Goal: Information Seeking & Learning: Check status

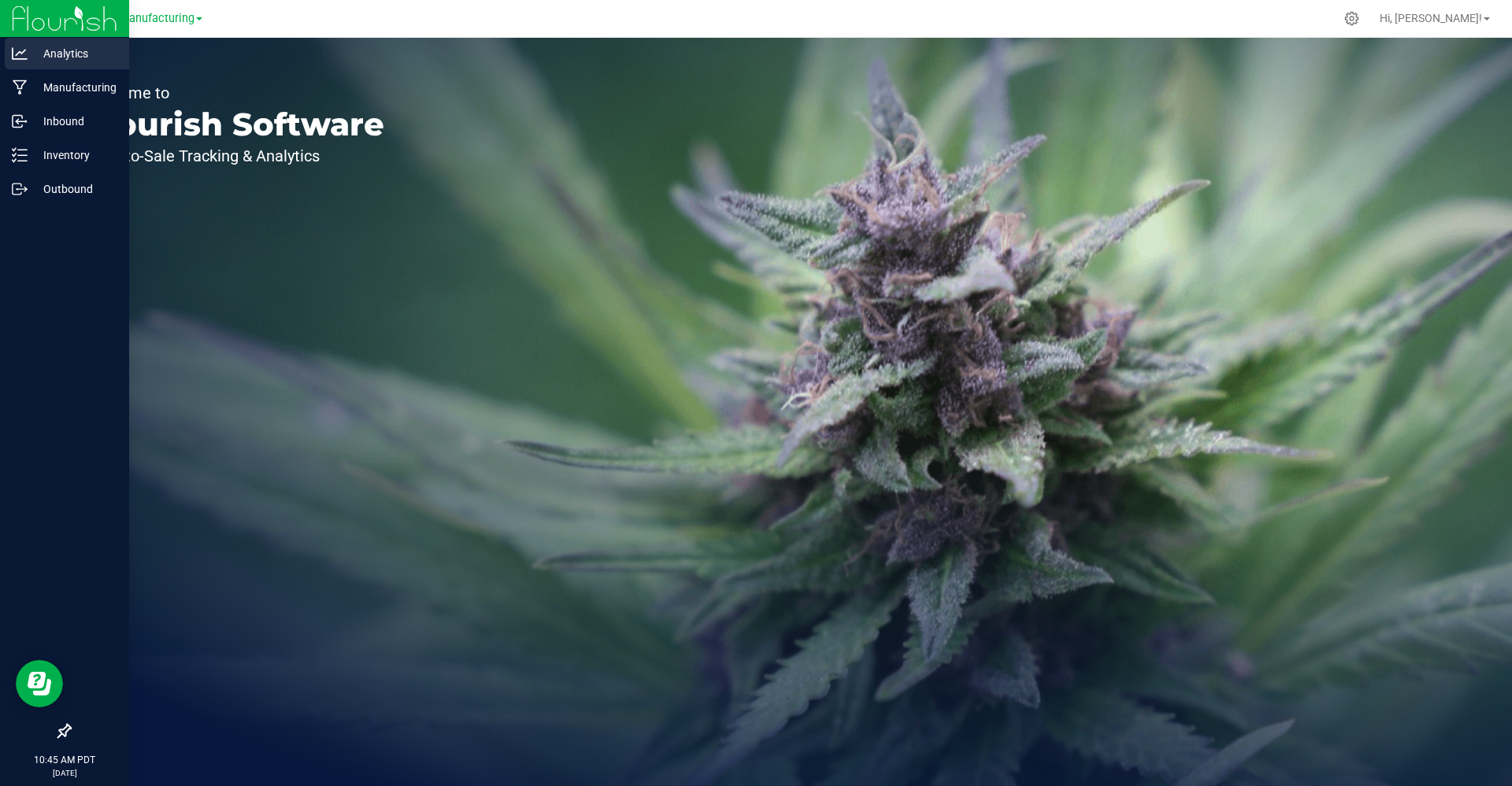
click at [67, 57] on p "Analytics" at bounding box center [74, 53] width 94 height 19
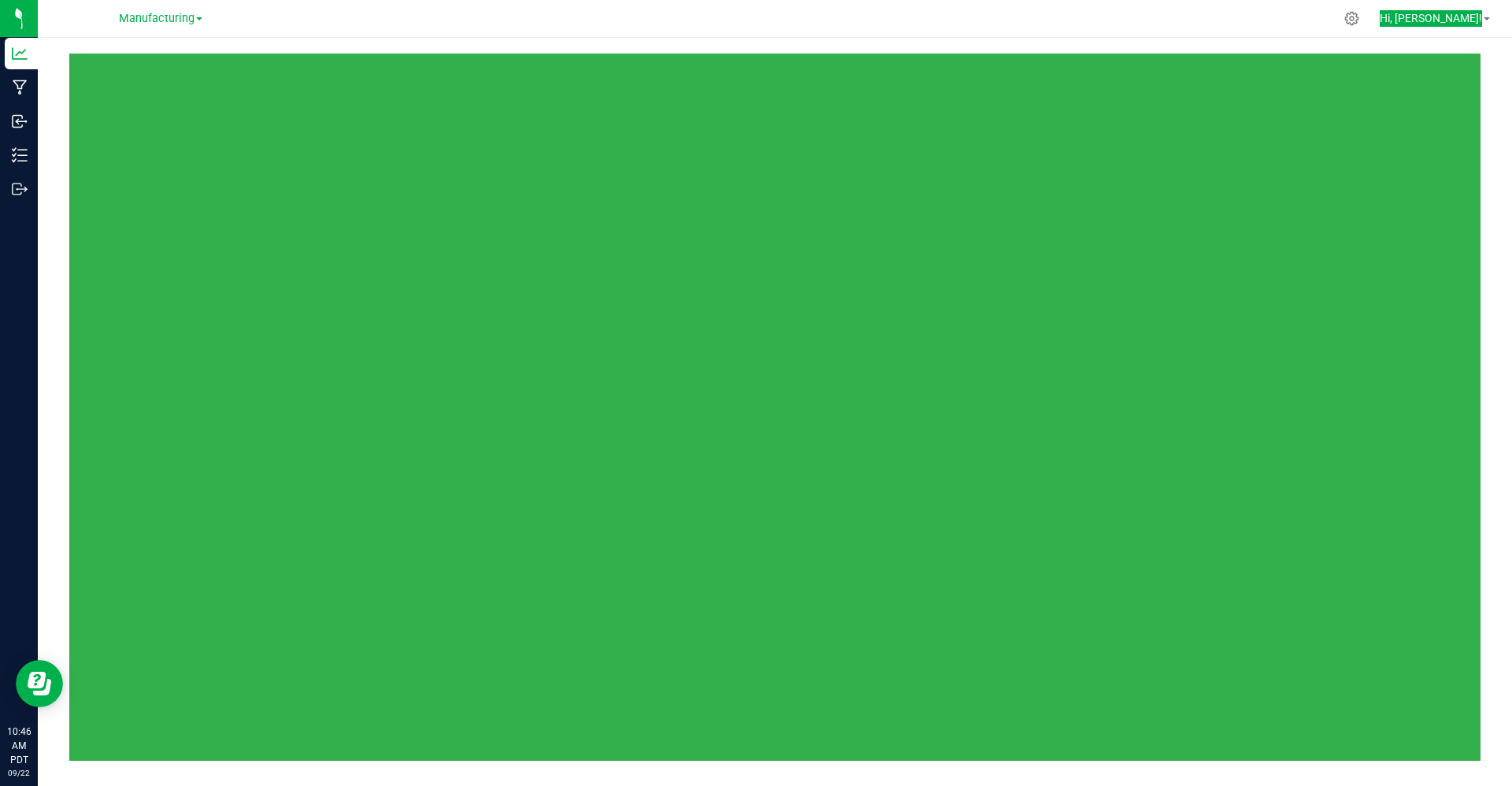
click at [961, 37] on div "Manufacturing Hi, Hunter!" at bounding box center [775, 393] width 1474 height 786
drag, startPoint x: 961, startPoint y: 37, endPoint x: 910, endPoint y: 53, distance: 53.5
click at [910, 53] on div at bounding box center [775, 407] width 1474 height 739
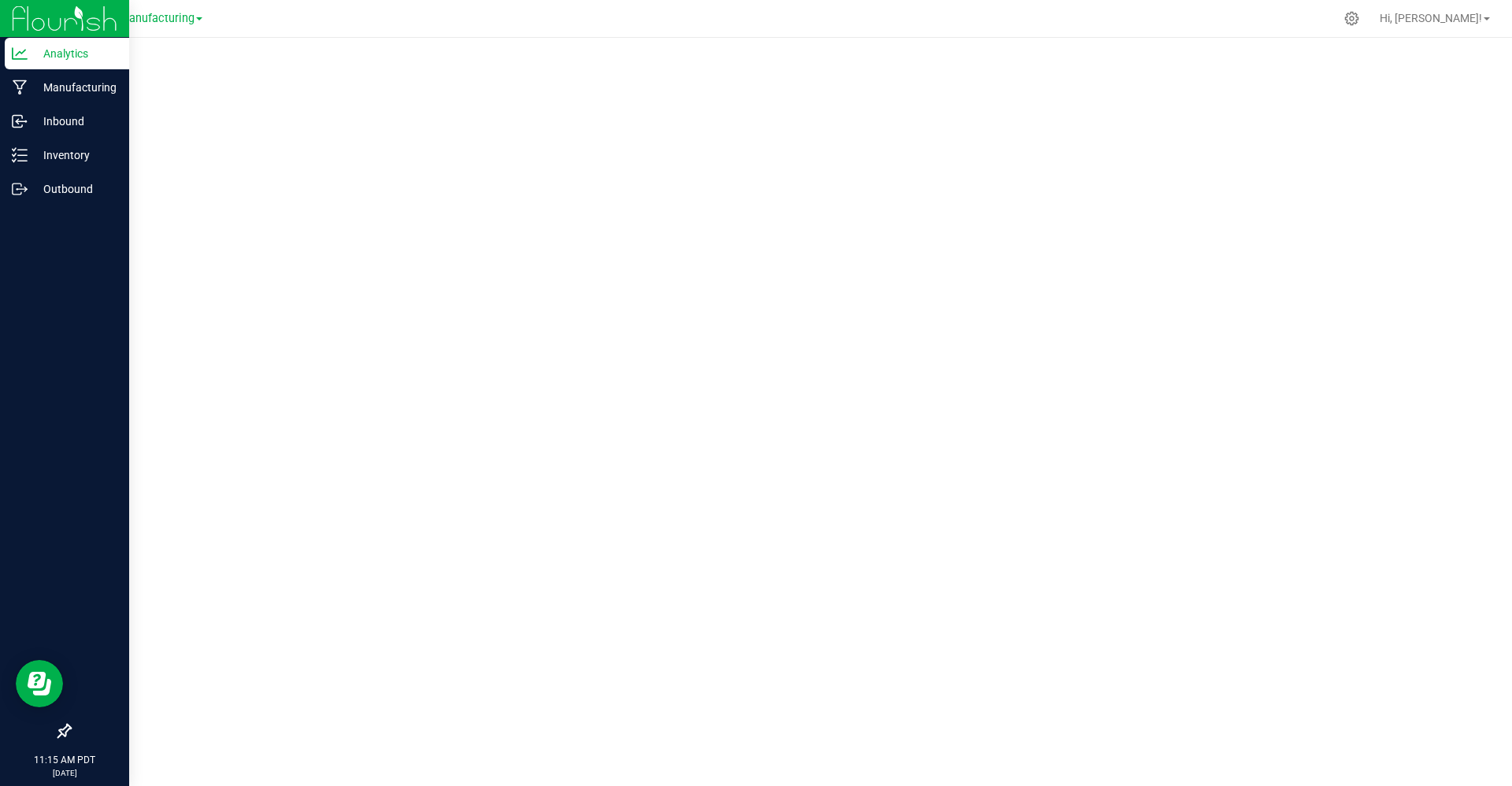
click at [26, 20] on img at bounding box center [64, 18] width 106 height 37
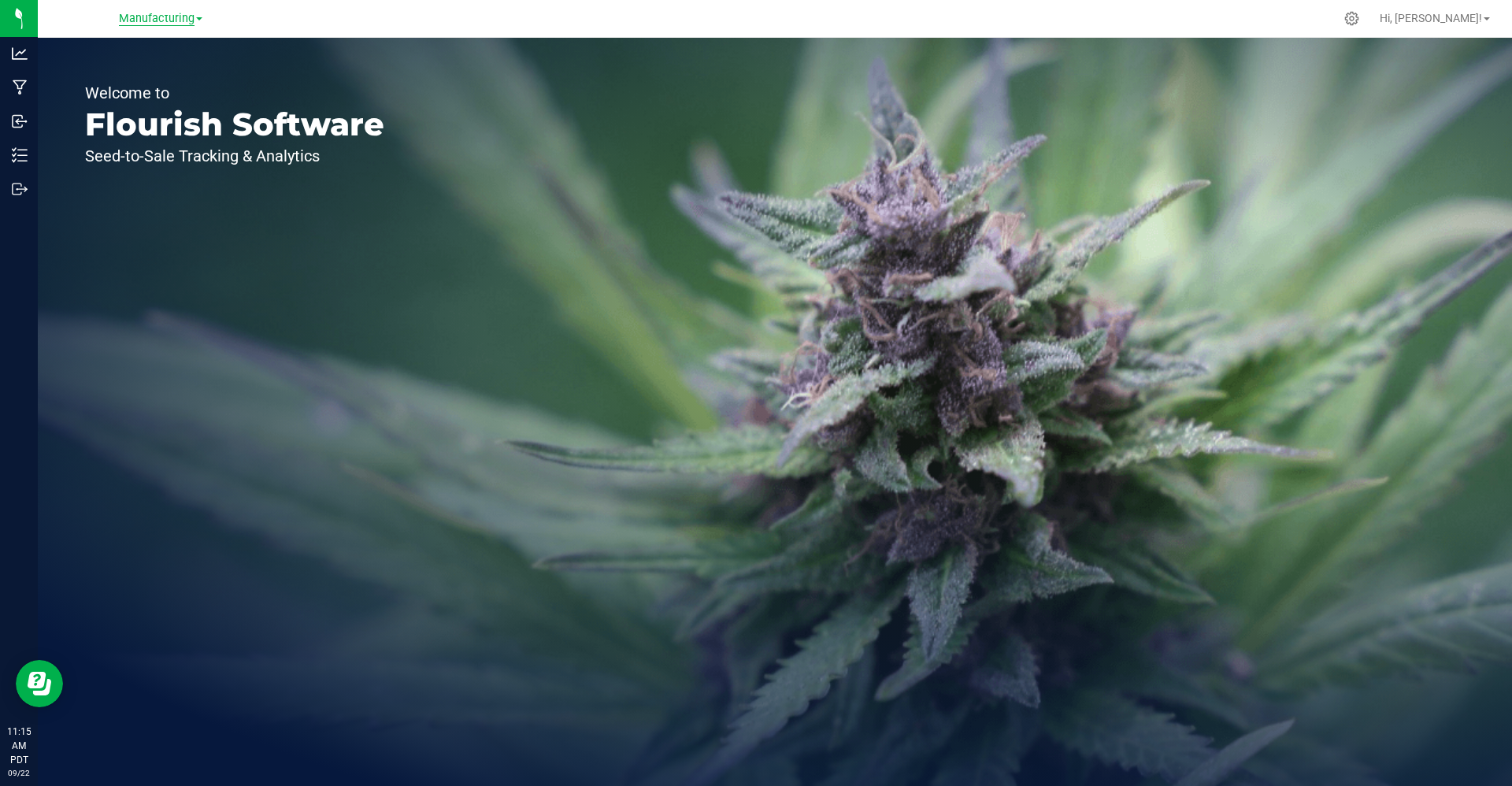
click at [152, 16] on span "Manufacturing" at bounding box center [157, 18] width 76 height 14
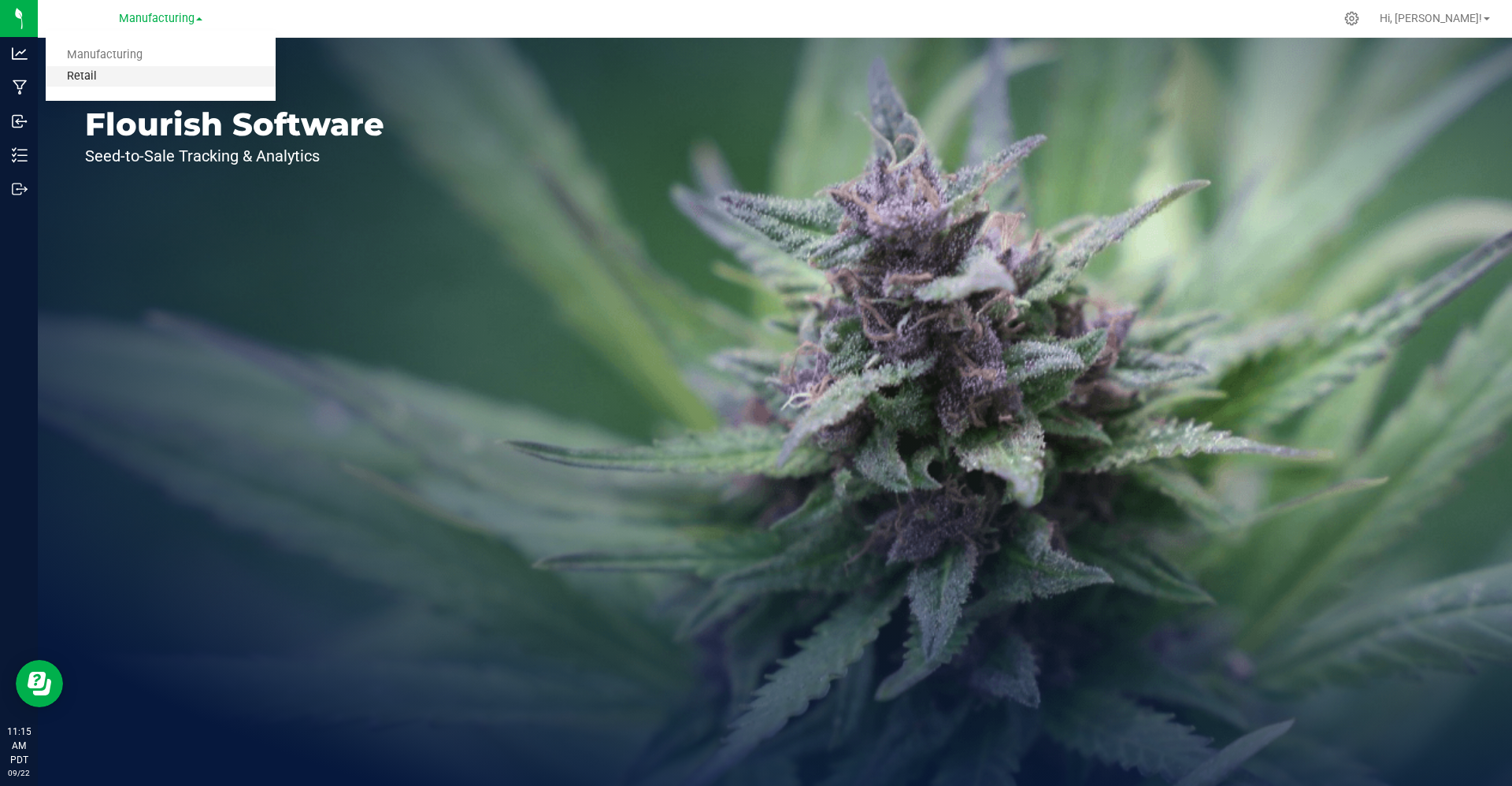
click at [83, 75] on link "Retail" at bounding box center [160, 77] width 230 height 21
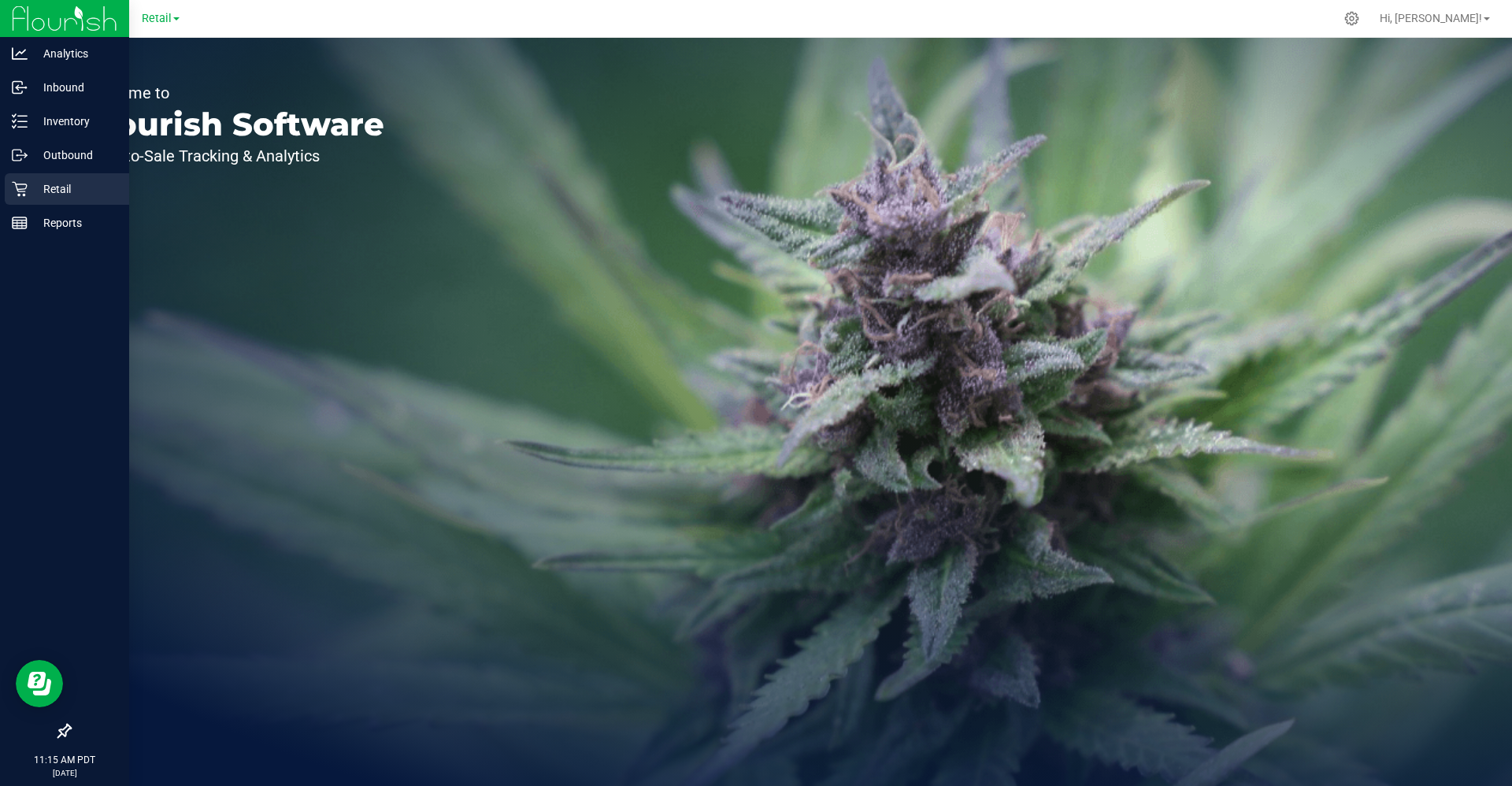
click at [49, 188] on p "Retail" at bounding box center [74, 188] width 94 height 19
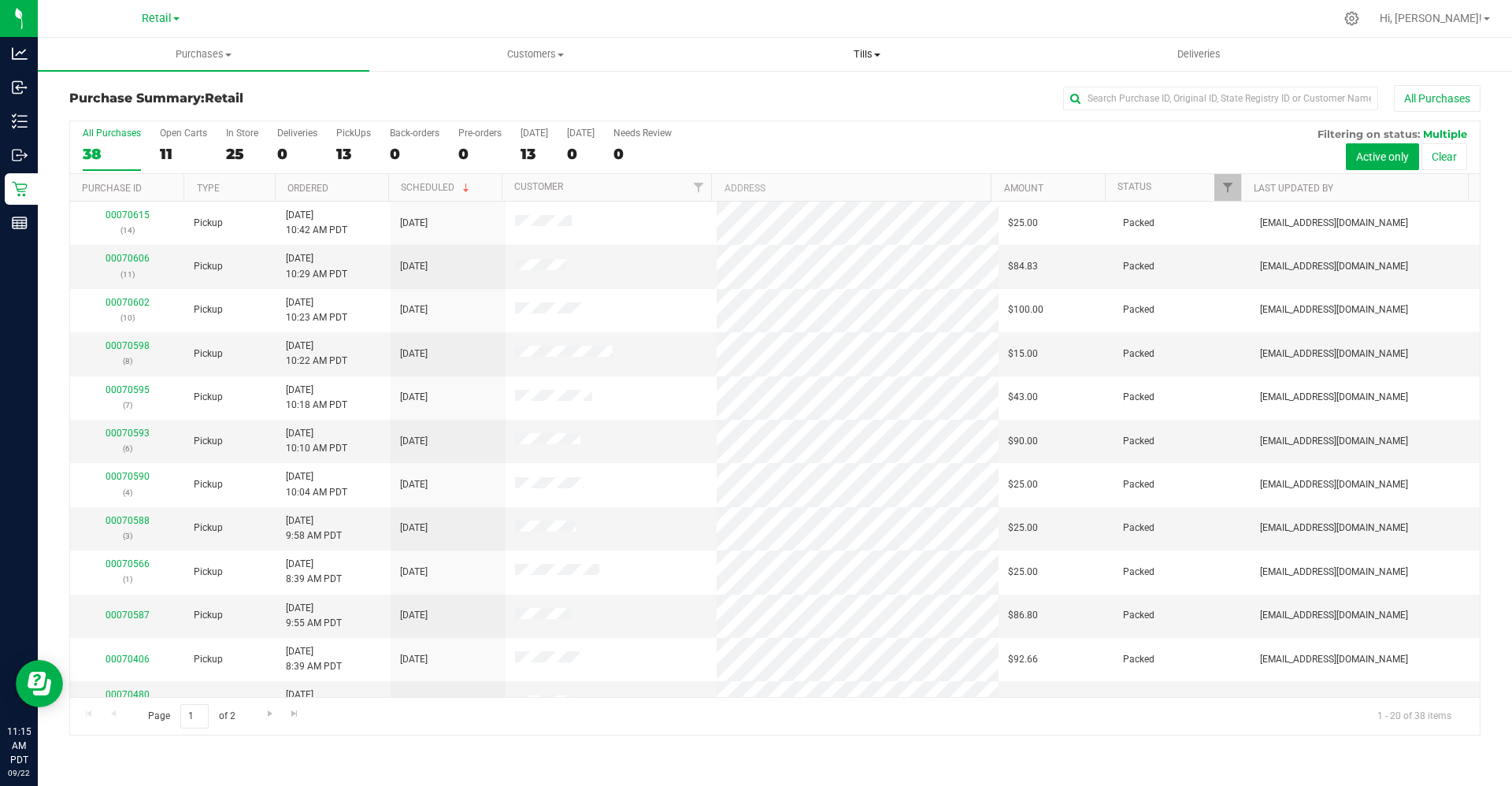
click at [867, 54] on span "Tills" at bounding box center [867, 54] width 330 height 14
click at [789, 92] on span "Manage tills" at bounding box center [754, 95] width 107 height 13
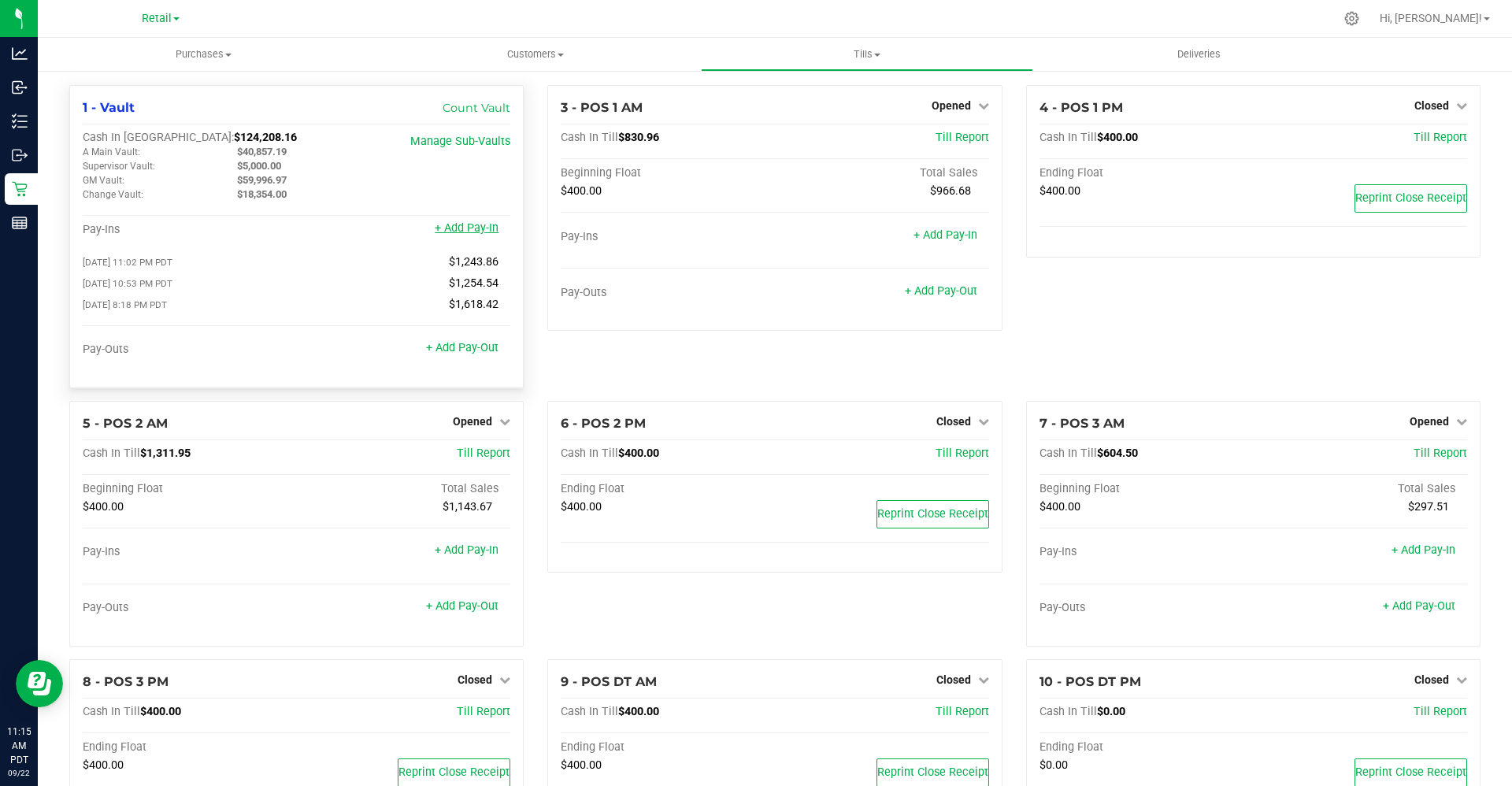
click at [456, 225] on link "+ Add Pay-In" at bounding box center [466, 228] width 64 height 13
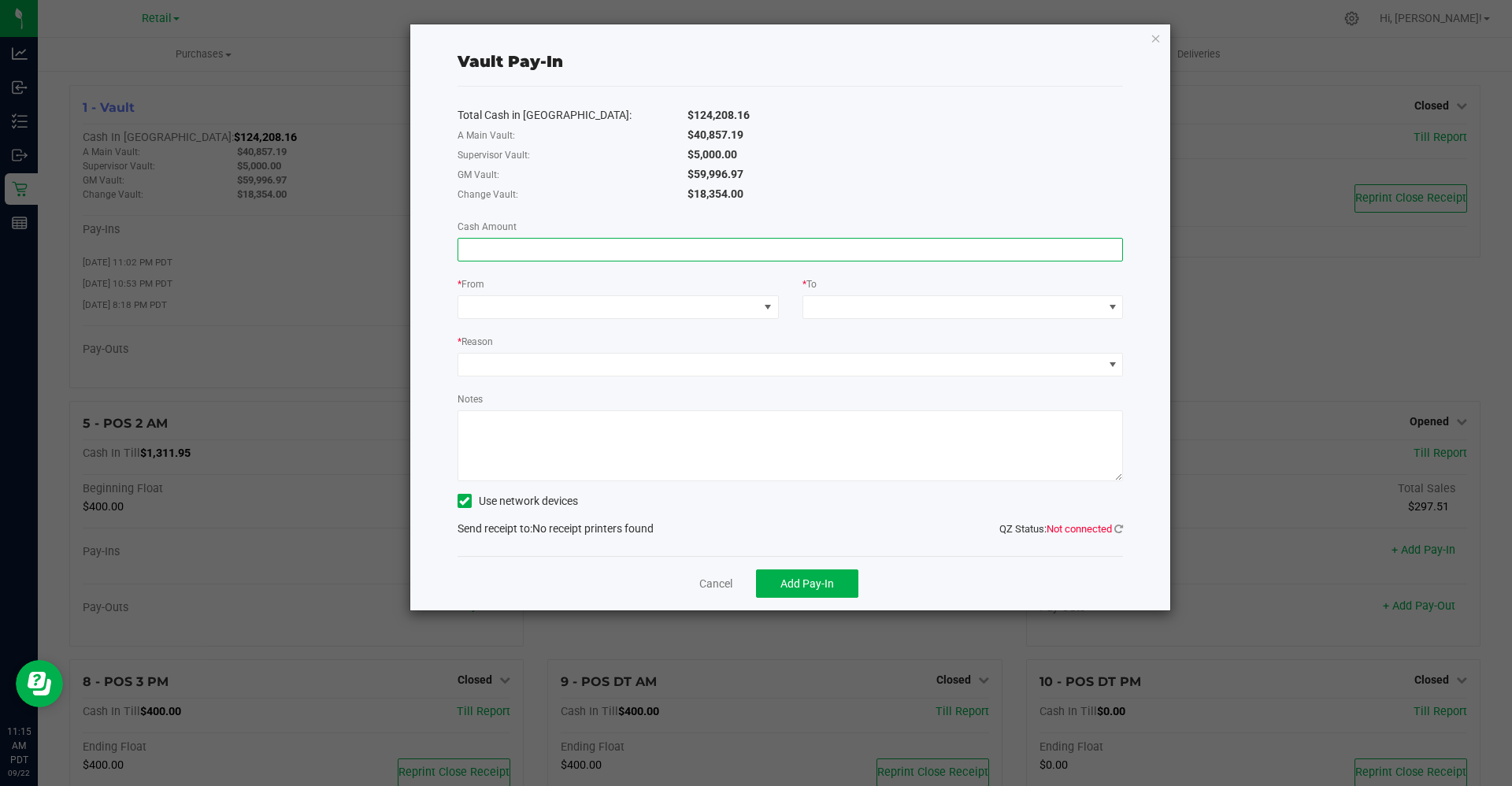
click at [567, 243] on input at bounding box center [790, 249] width 665 height 22
type input "$5,875.00"
click at [571, 308] on span at bounding box center [608, 307] width 300 height 22
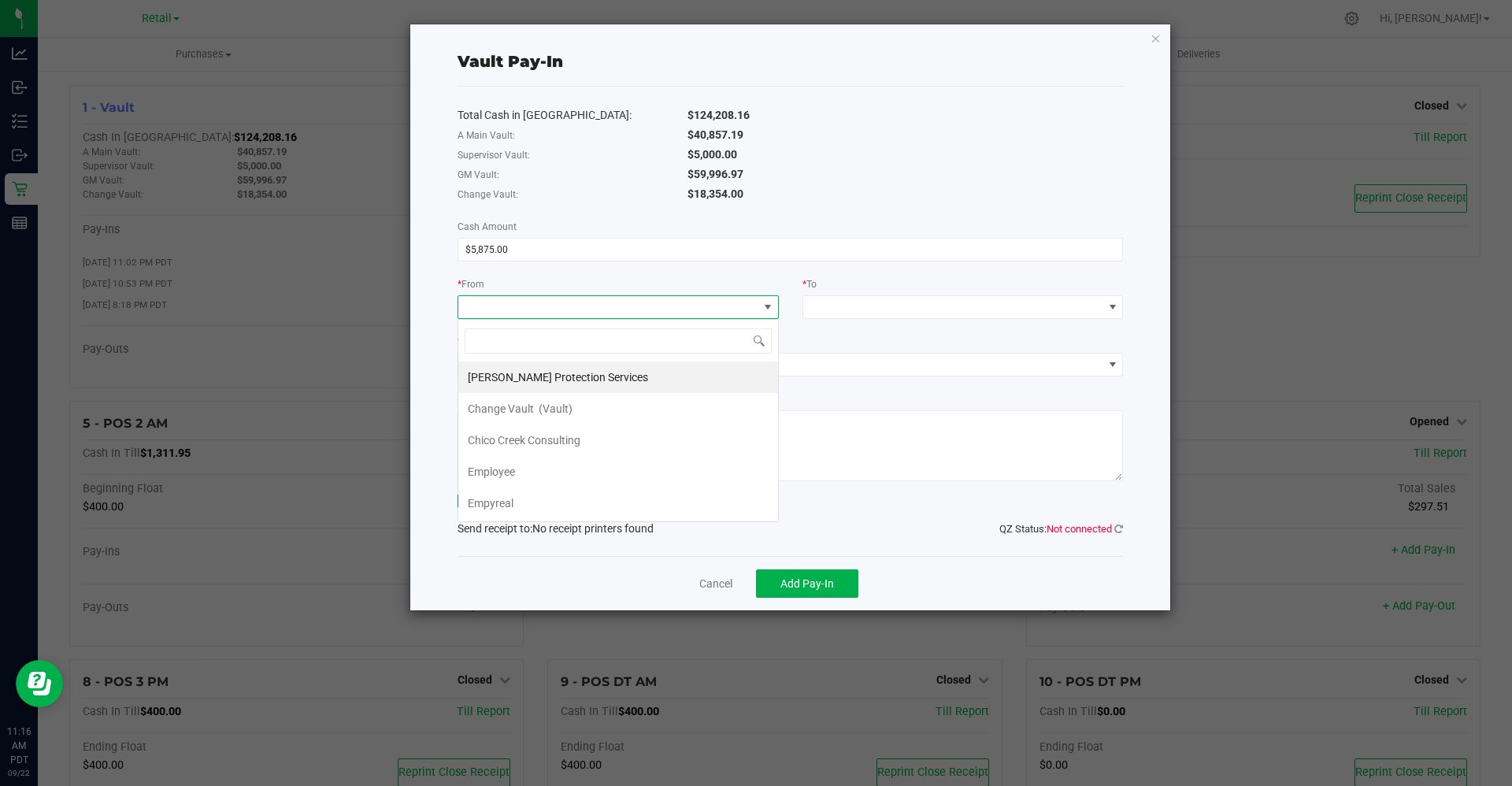
scroll to position [24, 321]
click at [492, 497] on span "Empyreal" at bounding box center [491, 503] width 45 height 12
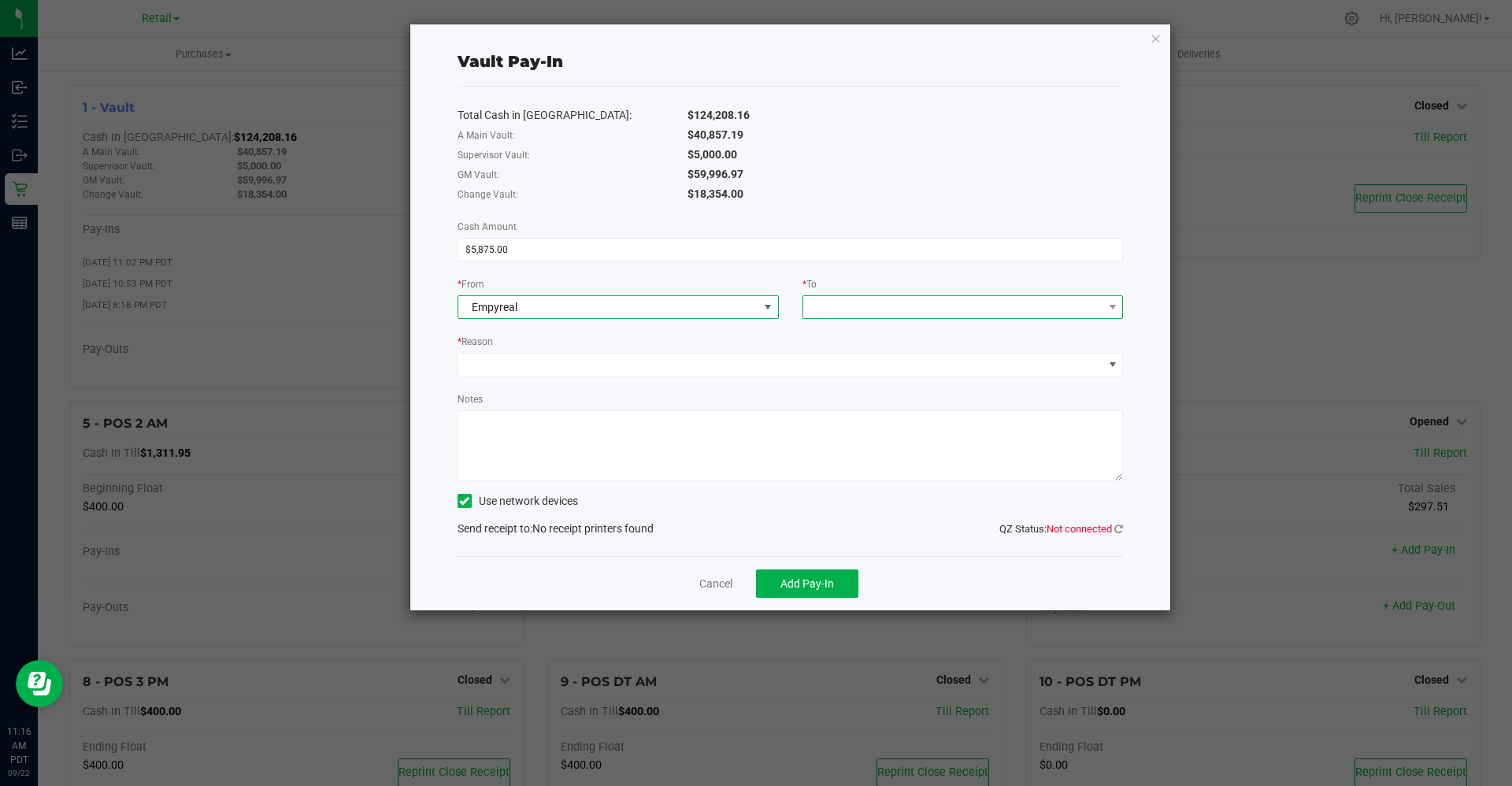
click at [853, 306] on span at bounding box center [953, 307] width 300 height 22
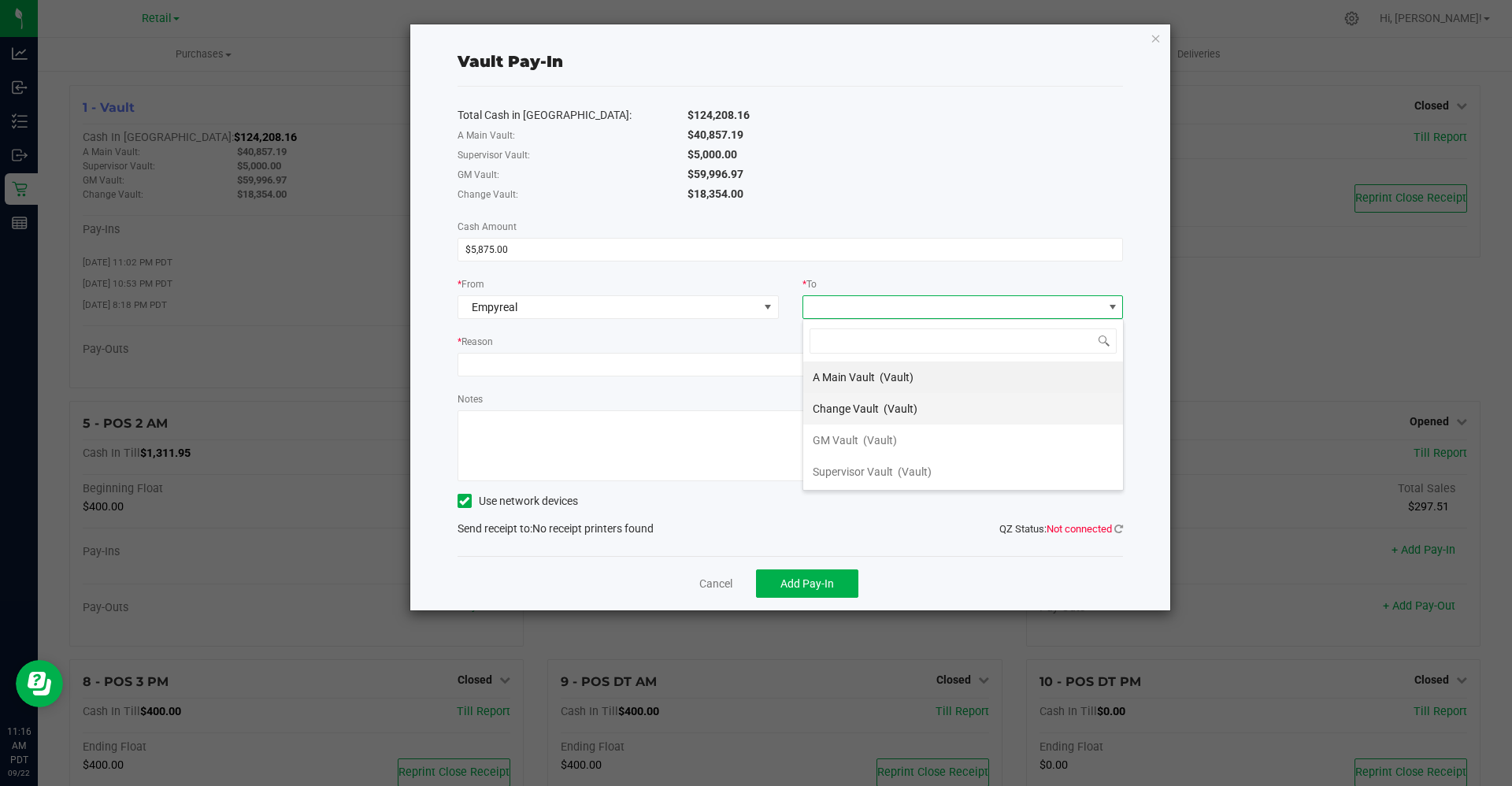
click at [862, 402] on span "Change Vault" at bounding box center [846, 408] width 66 height 12
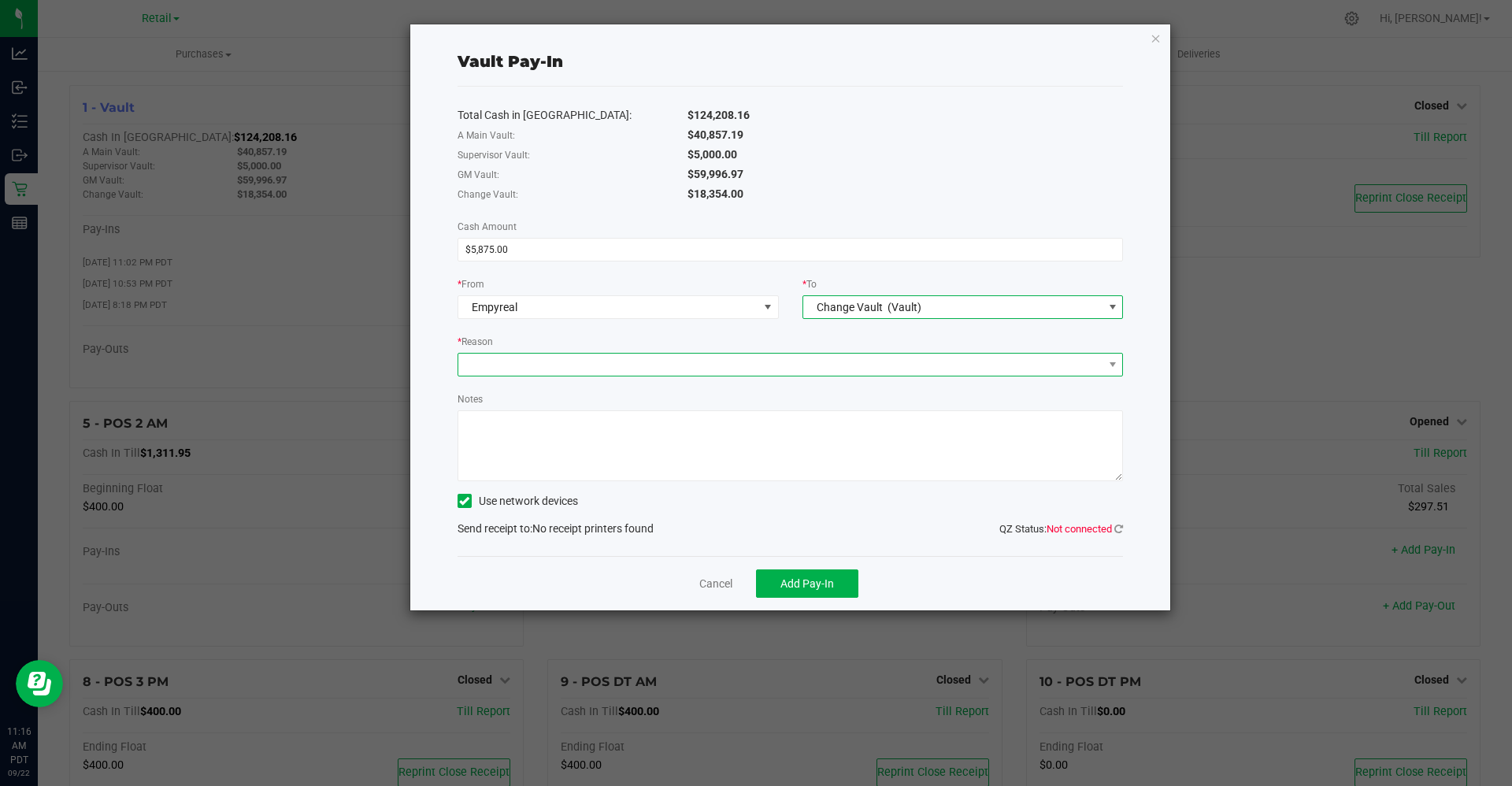
click at [673, 370] on span at bounding box center [780, 364] width 645 height 22
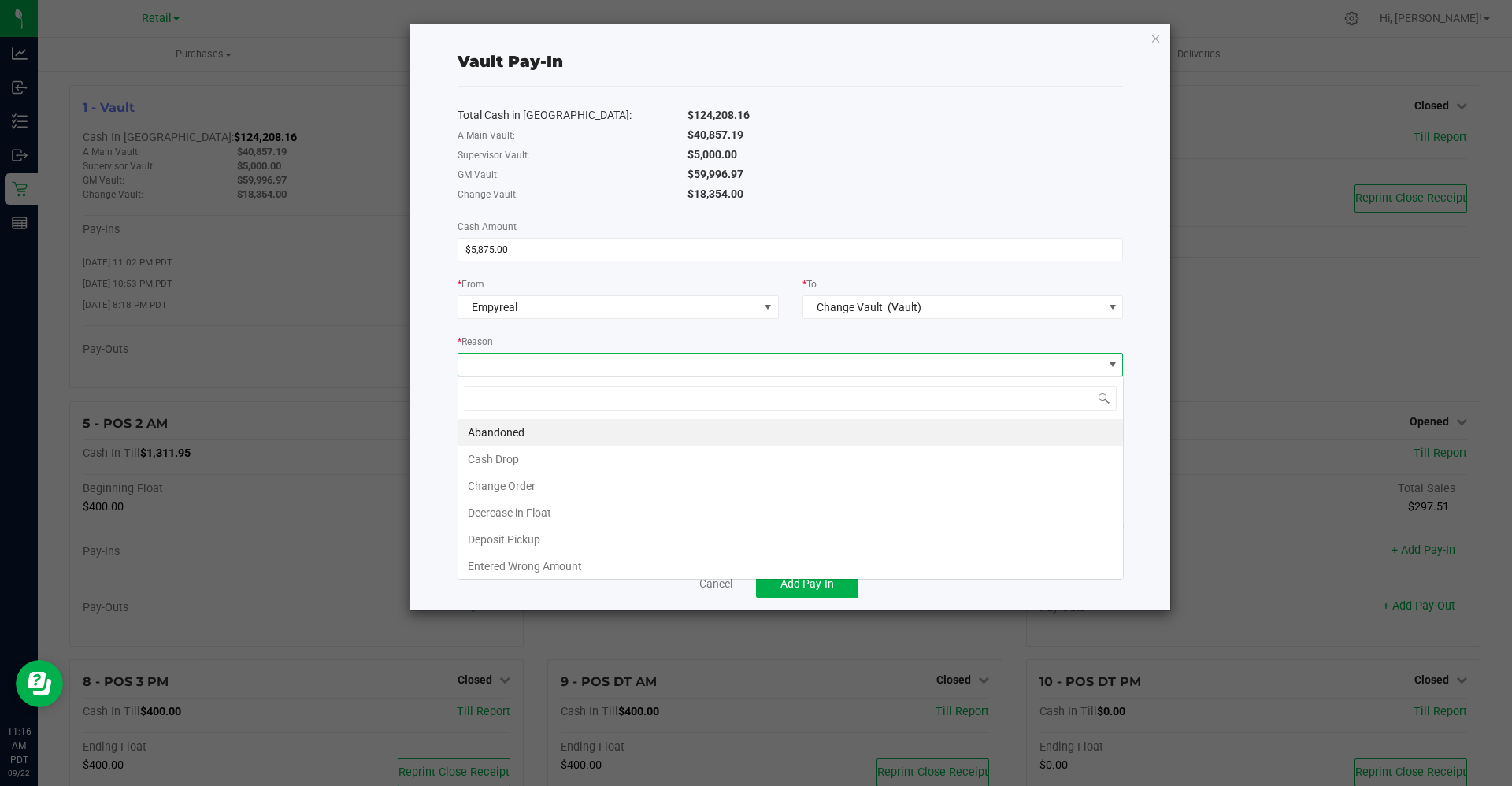
scroll to position [24, 666]
click at [564, 487] on li "Change Order" at bounding box center [790, 485] width 665 height 26
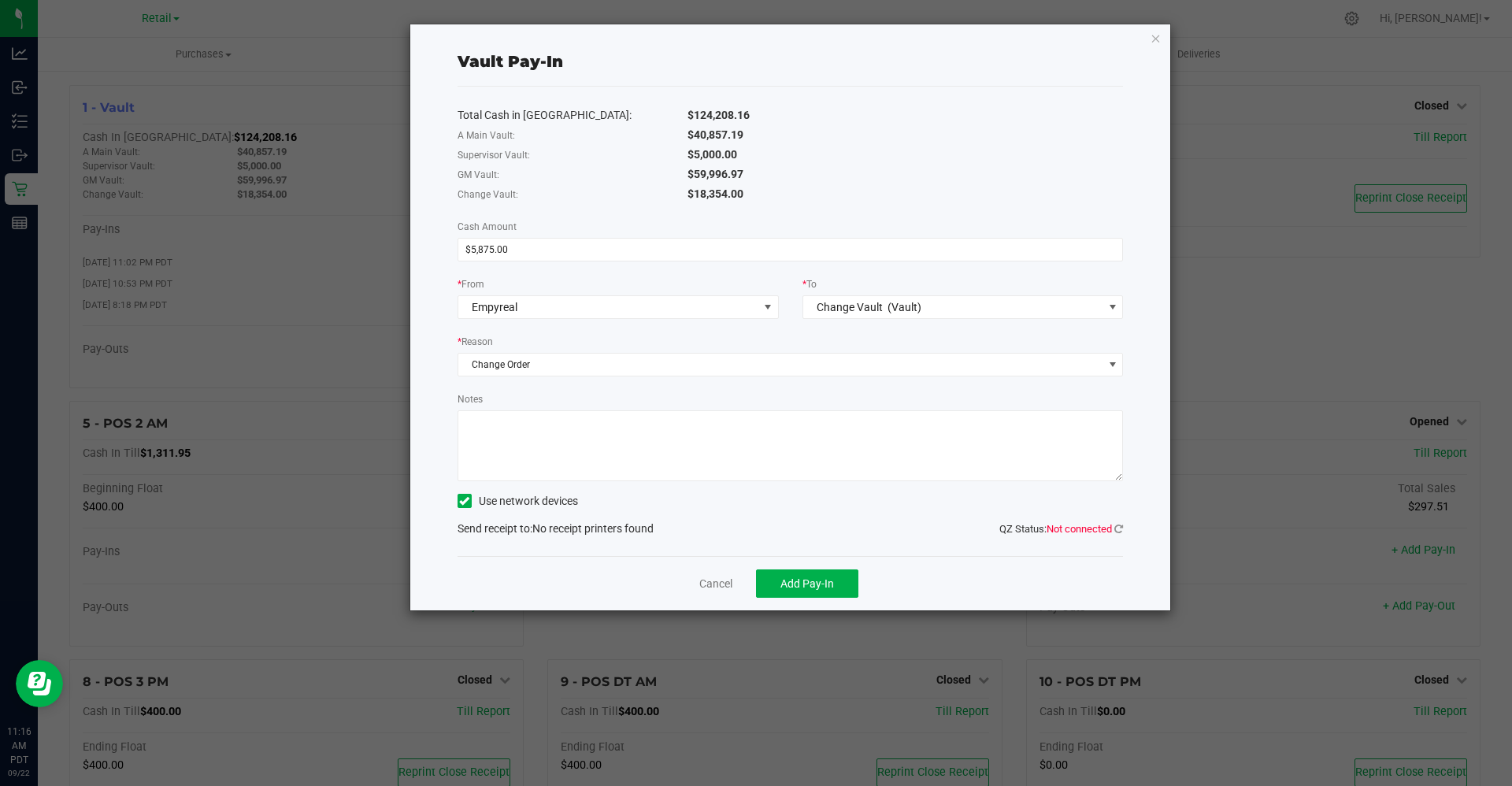
click at [535, 452] on textarea "Notes" at bounding box center [790, 446] width 666 height 71
type textarea "Change Order 23578"
click at [806, 583] on span "Add Pay-In" at bounding box center [807, 583] width 54 height 12
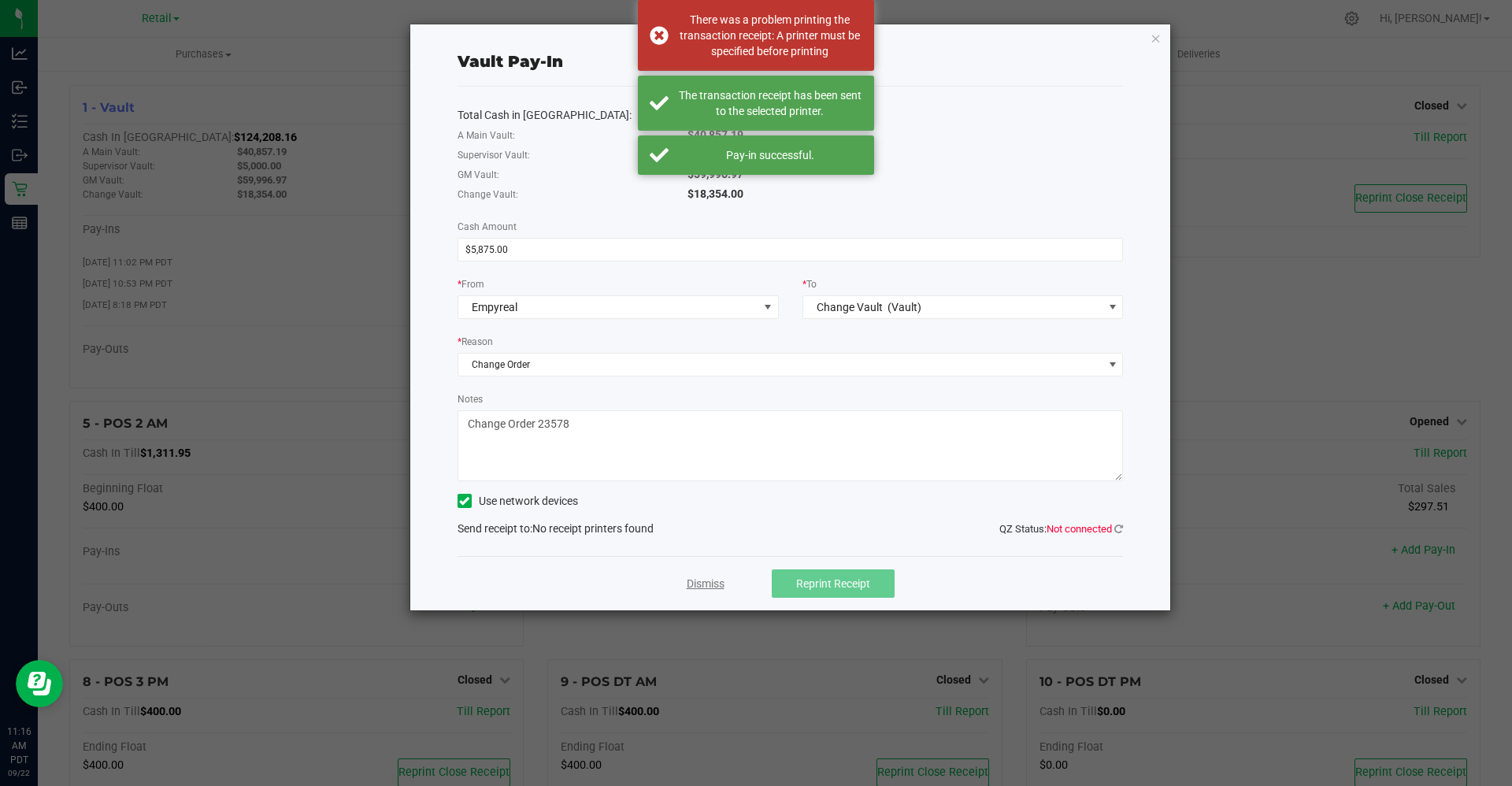
click at [701, 583] on link "Dismiss" at bounding box center [706, 584] width 38 height 17
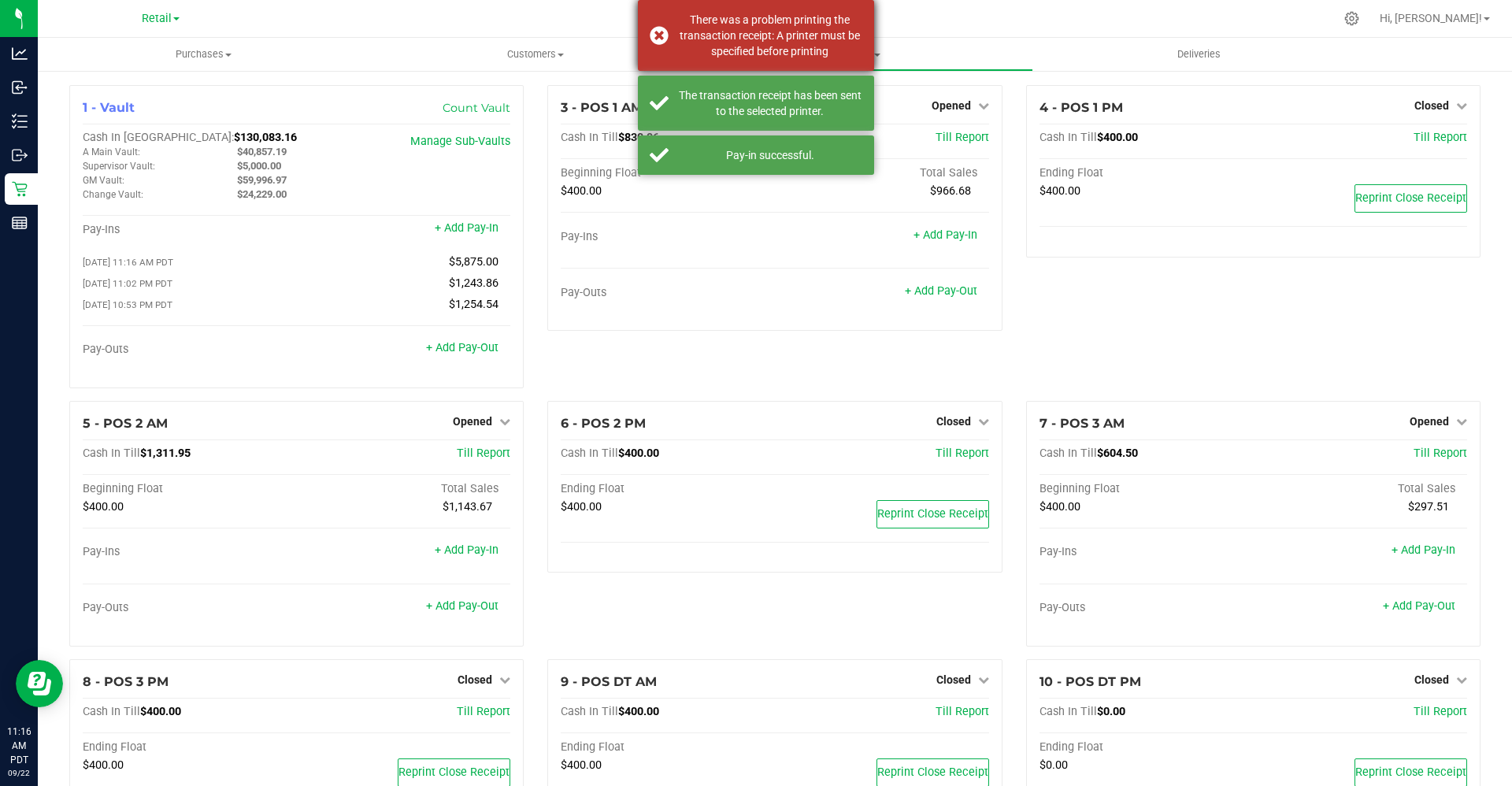
click at [656, 31] on div "There was a problem printing the transaction receipt: A printer must be specifi…" at bounding box center [756, 36] width 236 height 71
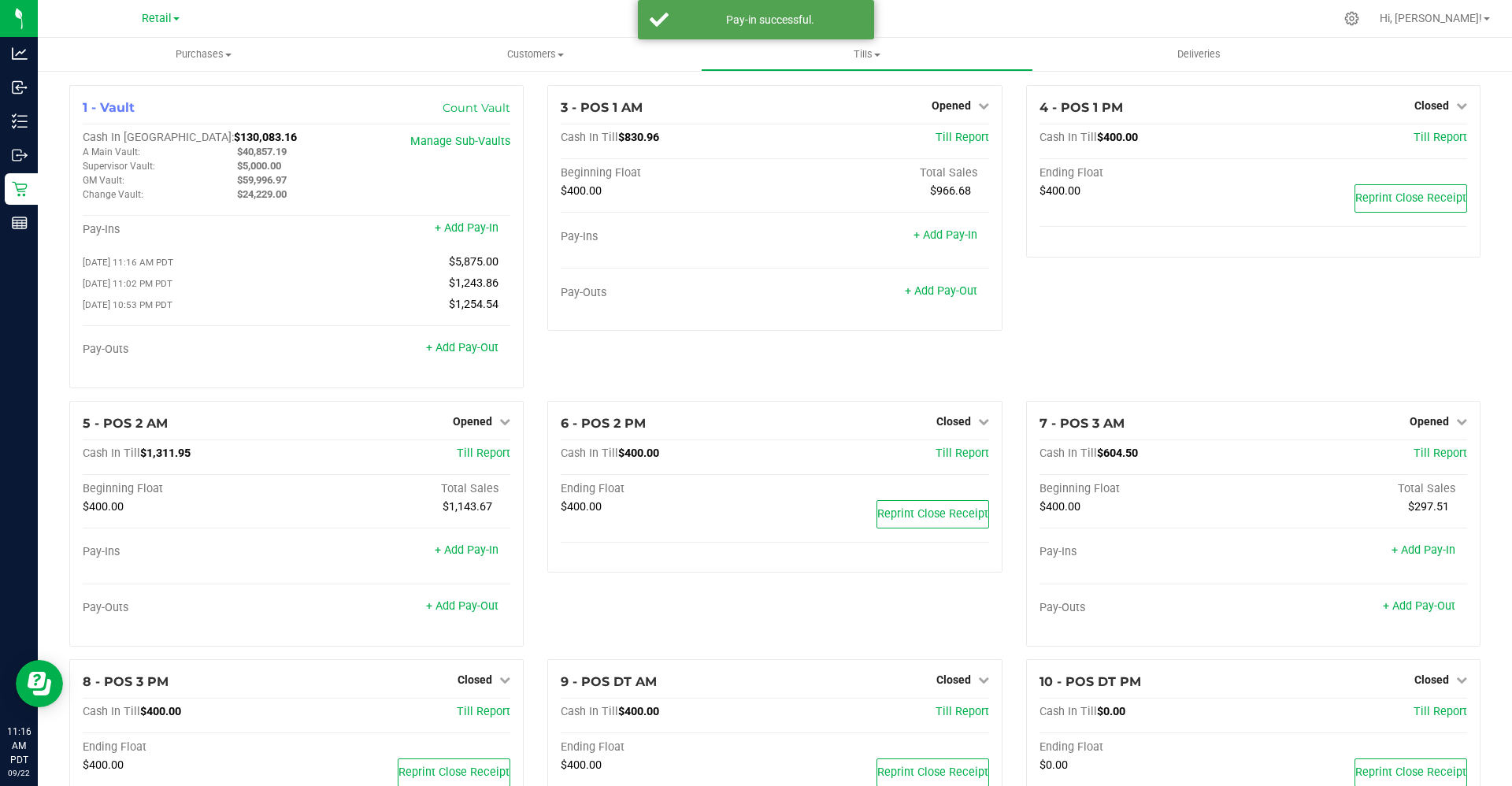
click at [525, 78] on div "1 - Vault Count Vault Cash In Vault: $130,083.16 A Main Vault: $40,857.19 Super…" at bounding box center [775, 464] width 1474 height 790
click at [159, 15] on span "Retail" at bounding box center [157, 18] width 30 height 14
click at [102, 50] on link "Manufacturing" at bounding box center [160, 55] width 230 height 21
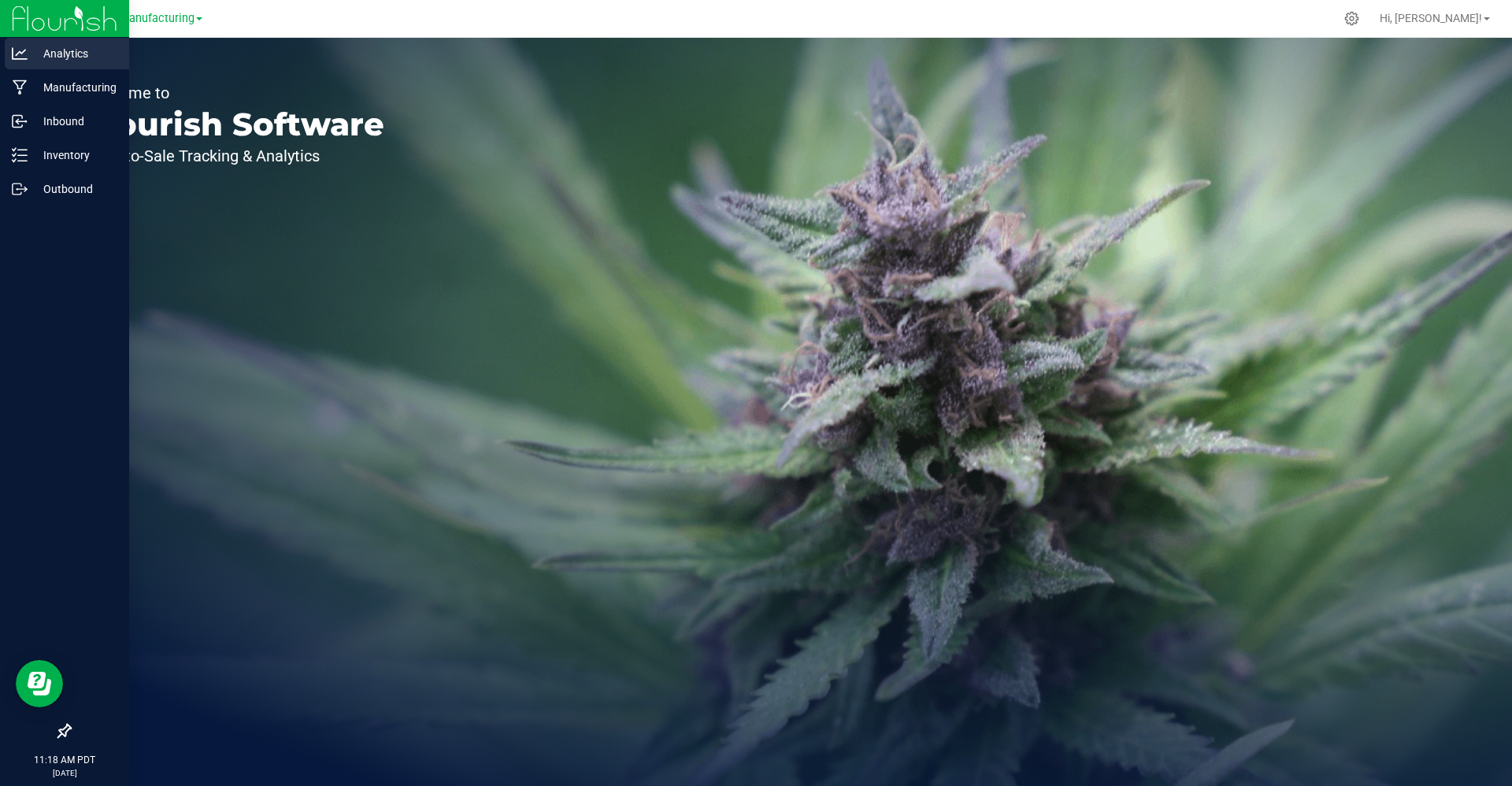
click at [55, 53] on p "Analytics" at bounding box center [74, 53] width 94 height 19
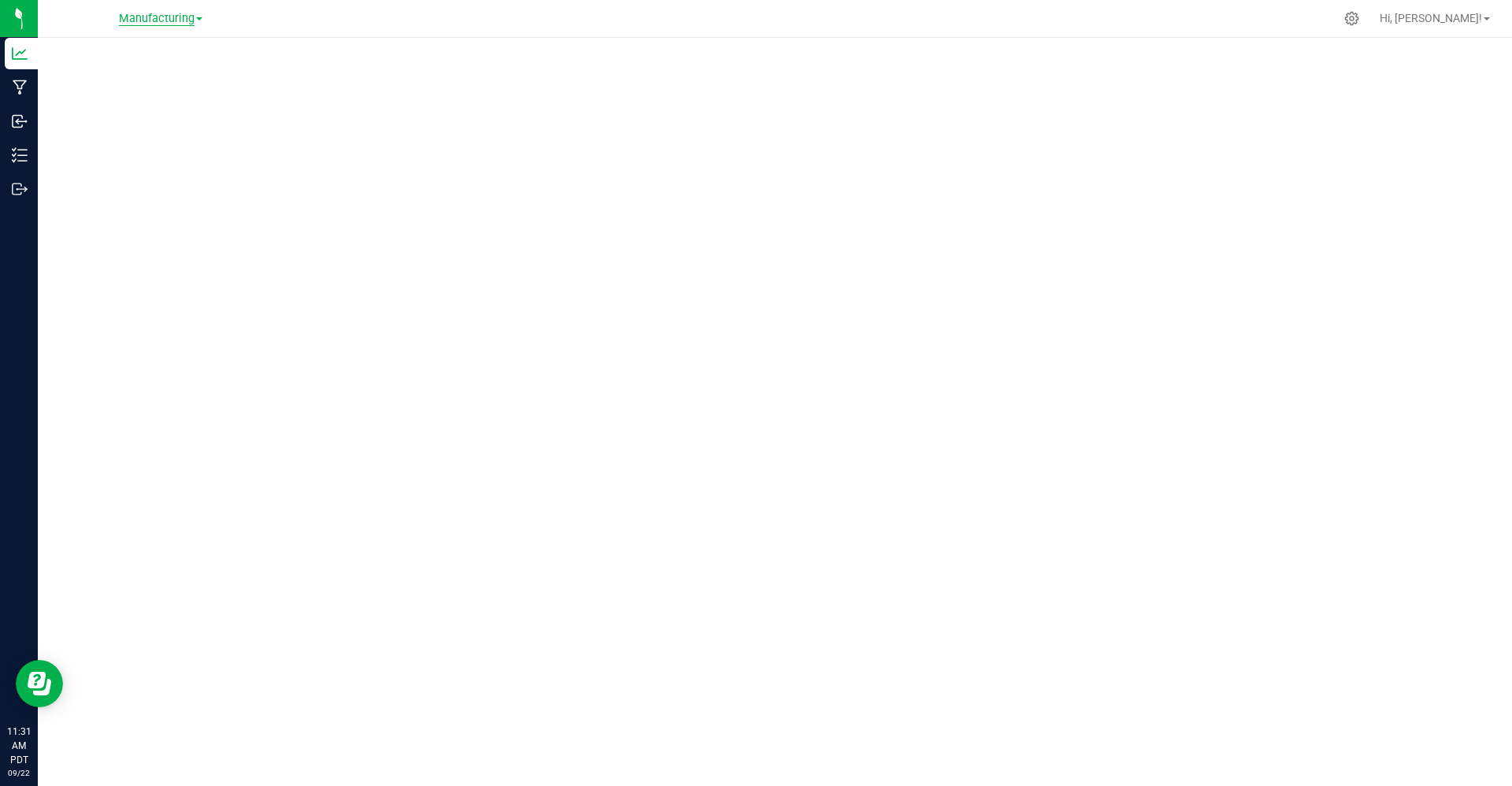
click at [146, 23] on span "Manufacturing" at bounding box center [157, 18] width 76 height 14
click at [98, 77] on link "Retail" at bounding box center [160, 77] width 230 height 21
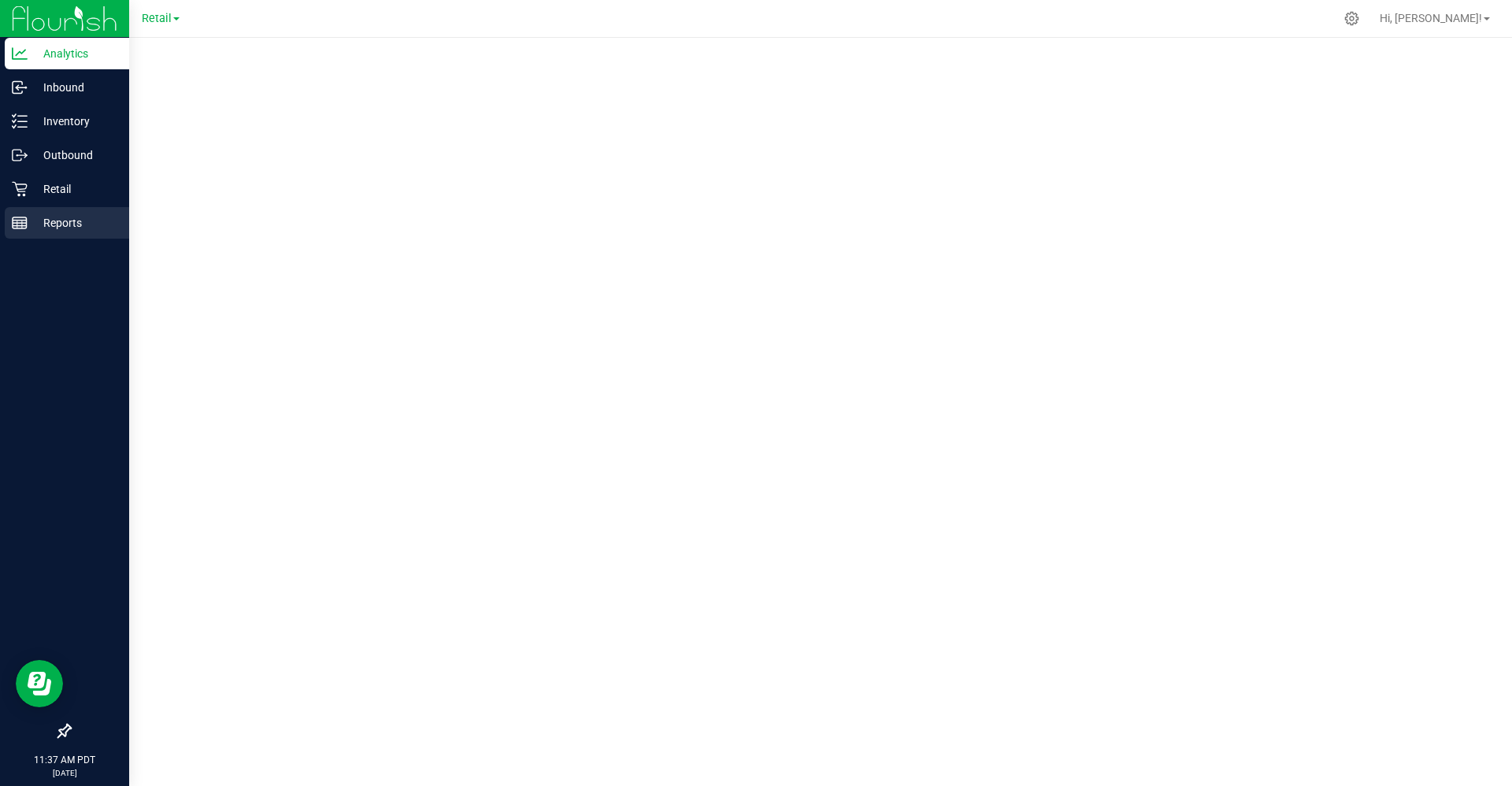
click at [57, 226] on p "Reports" at bounding box center [74, 222] width 94 height 19
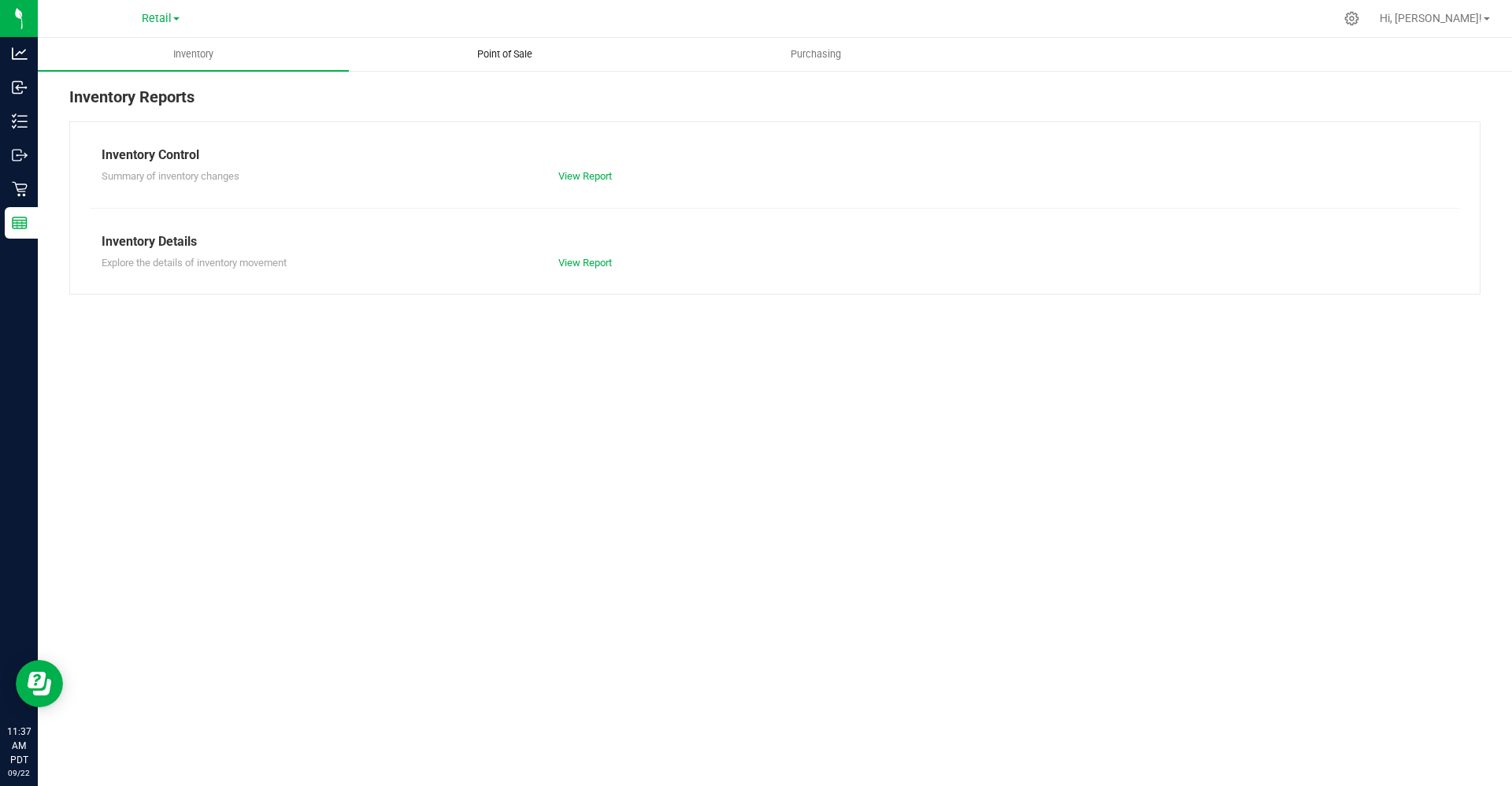
click at [524, 55] on span "Point of Sale" at bounding box center [505, 54] width 97 height 14
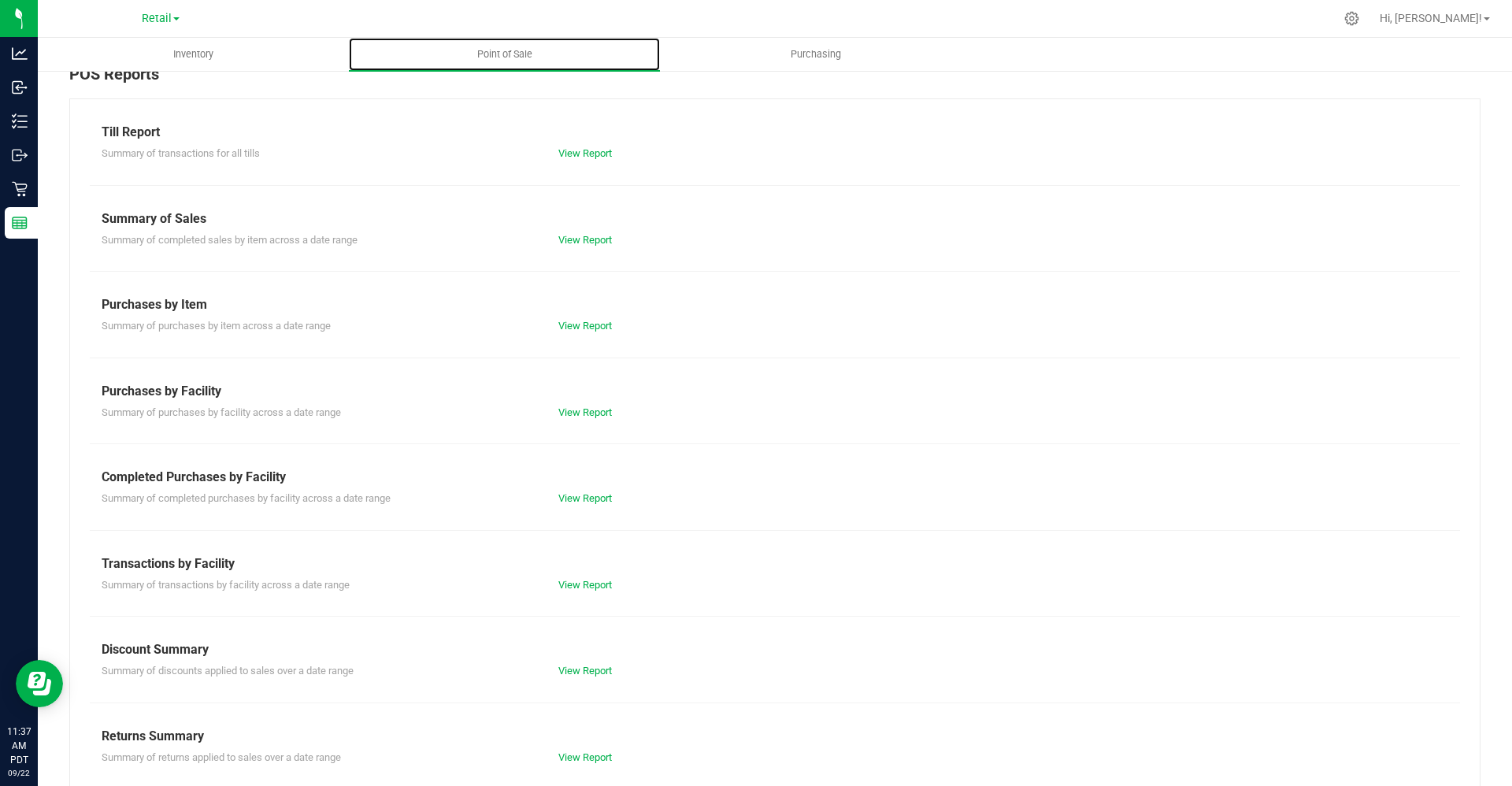
scroll to position [42, 0]
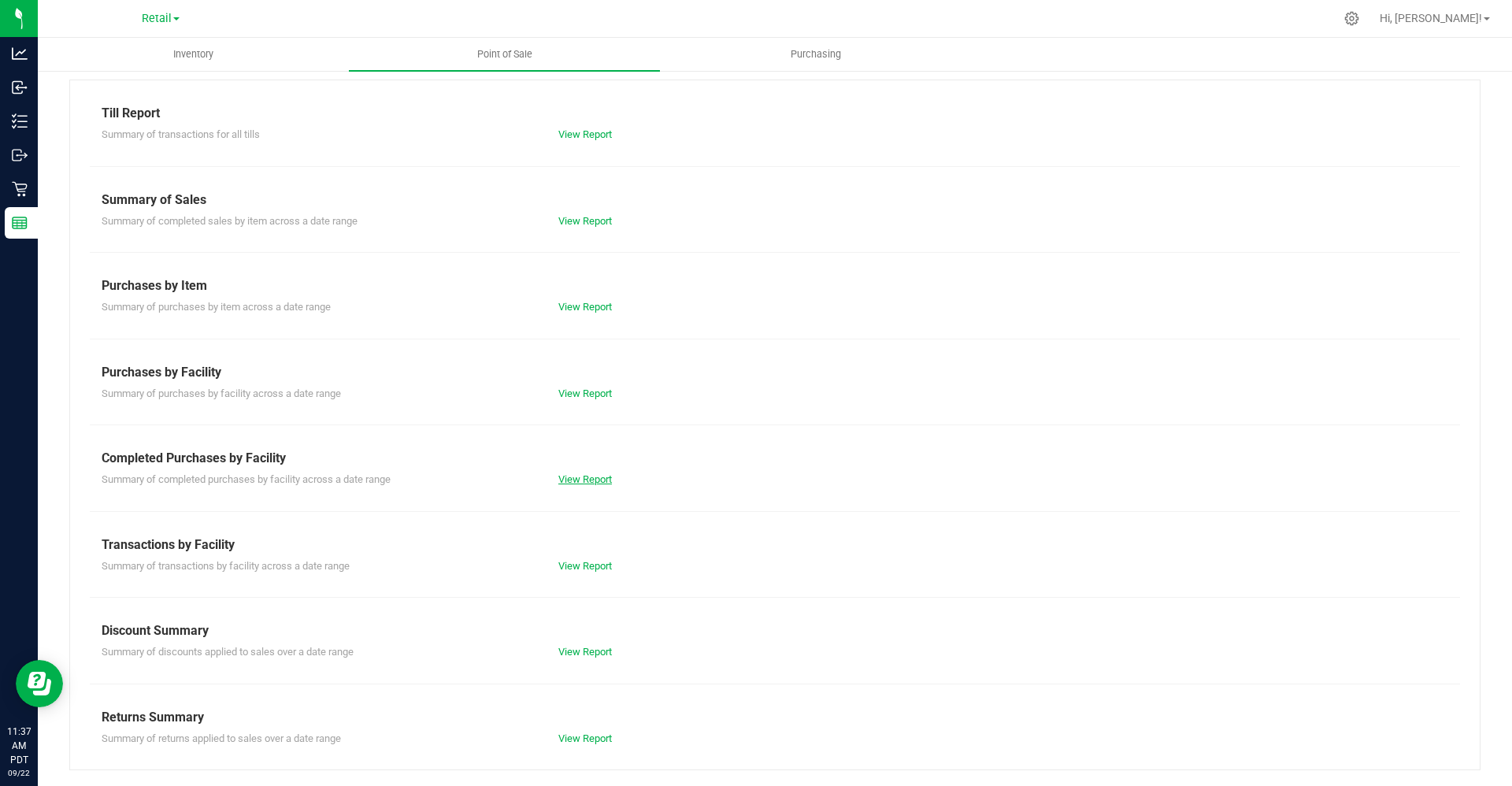
click at [581, 475] on link "View Report" at bounding box center [585, 479] width 54 height 12
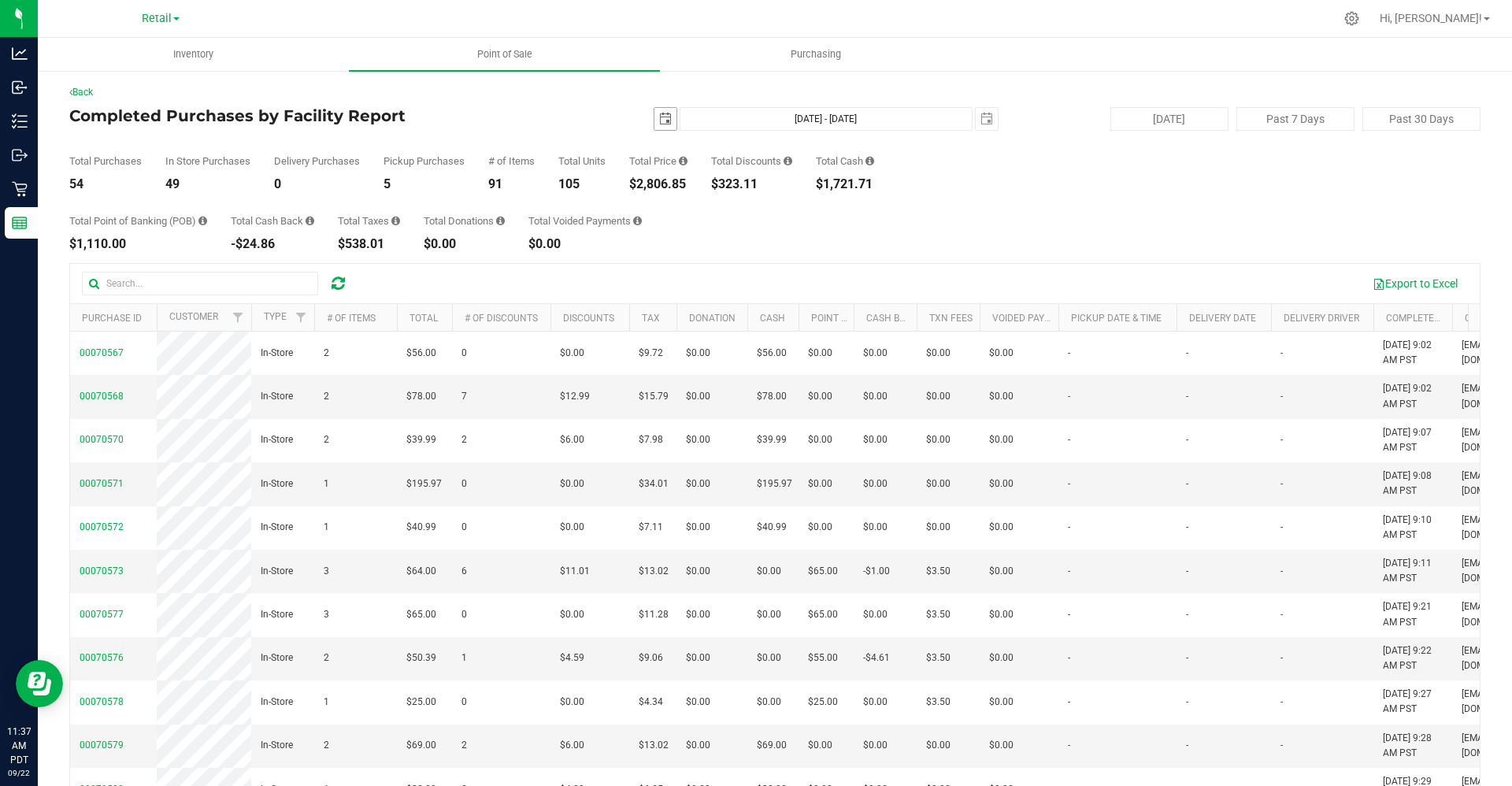
click at [659, 115] on span "select" at bounding box center [665, 118] width 12 height 12
click at [658, 149] on link "[DATE]" at bounding box center [729, 150] width 169 height 25
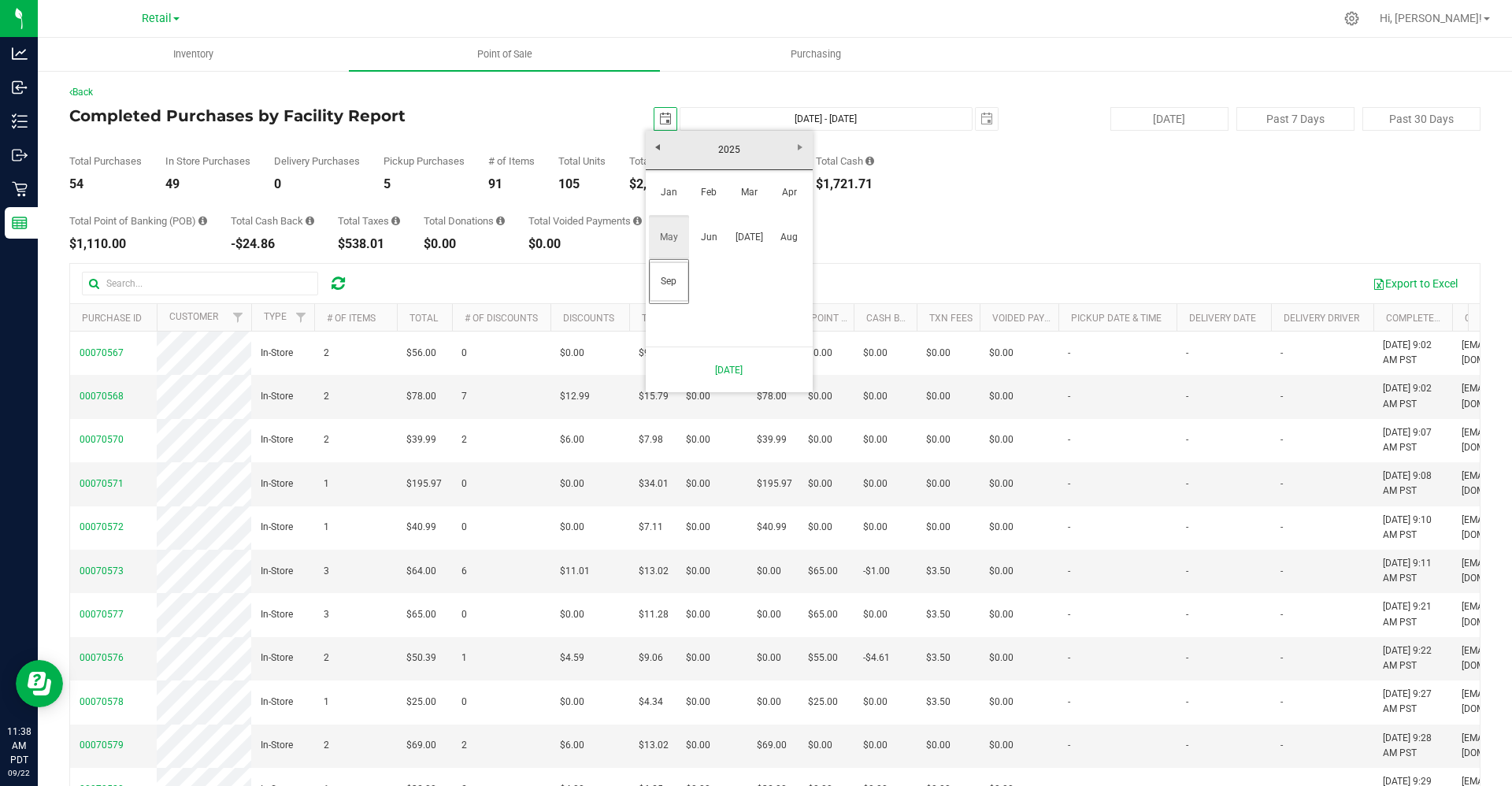
click at [666, 239] on link "May" at bounding box center [669, 237] width 40 height 40
click at [770, 275] on link "23" at bounding box center [775, 279] width 23 height 25
type input "[DATE]"
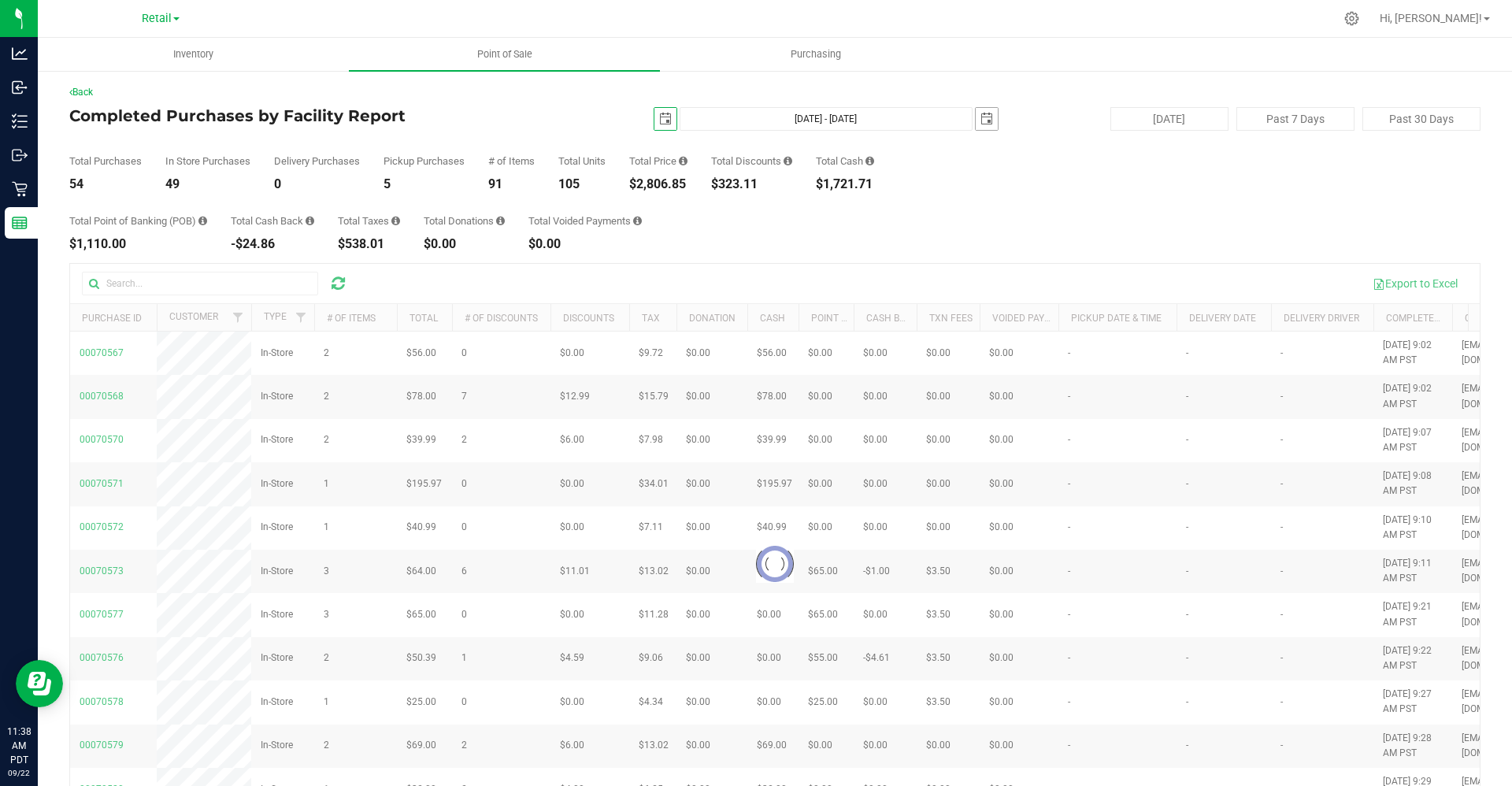
click at [980, 119] on span "select" at bounding box center [986, 118] width 12 height 12
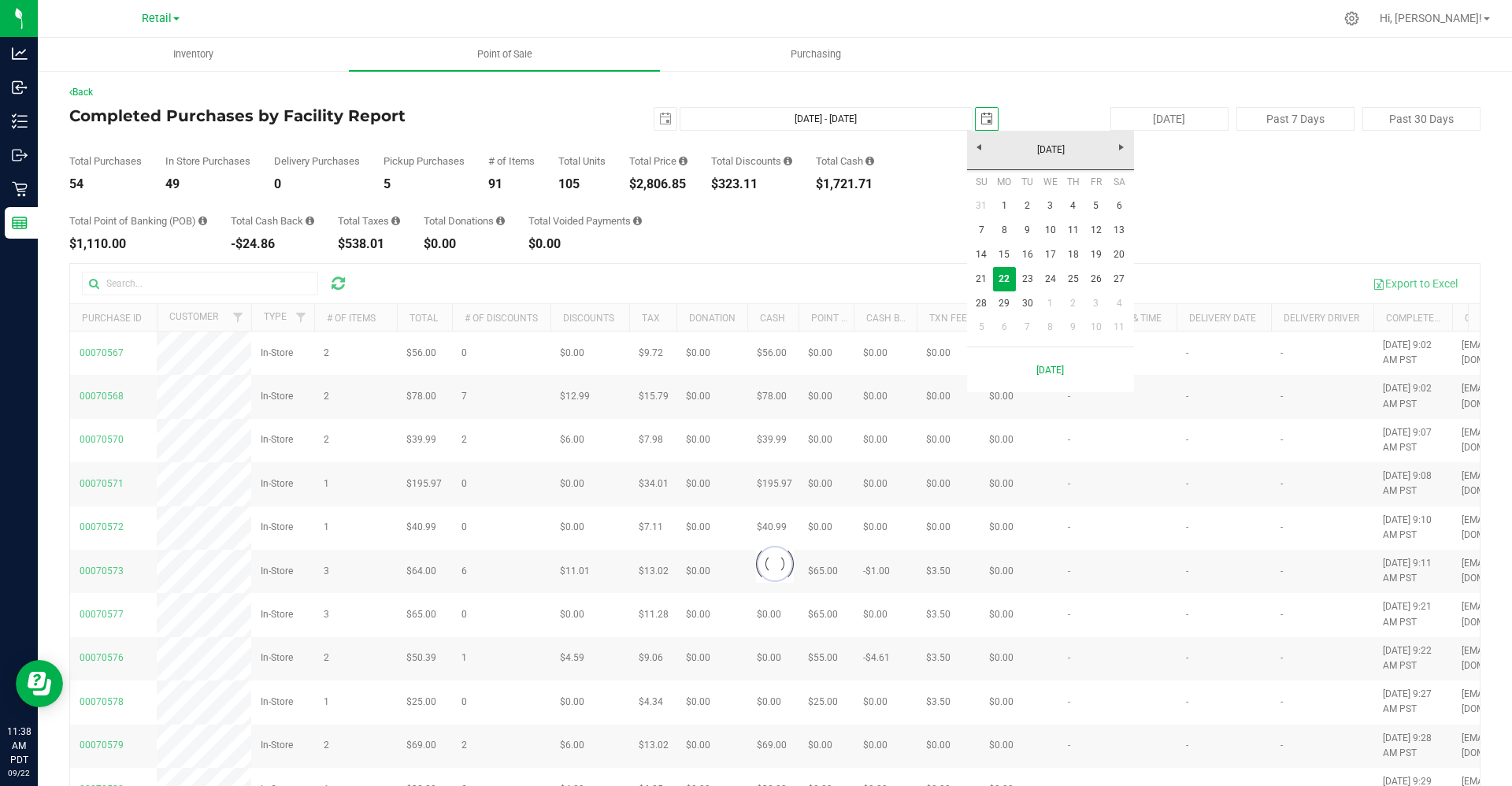
scroll to position [0, 40]
click at [978, 147] on link "[DATE]" at bounding box center [1050, 150] width 169 height 25
click at [1066, 235] on link "Aug" at bounding box center [1111, 237] width 40 height 40
click at [981, 320] on link "31" at bounding box center [982, 327] width 23 height 25
type input "[DATE] - [DATE]"
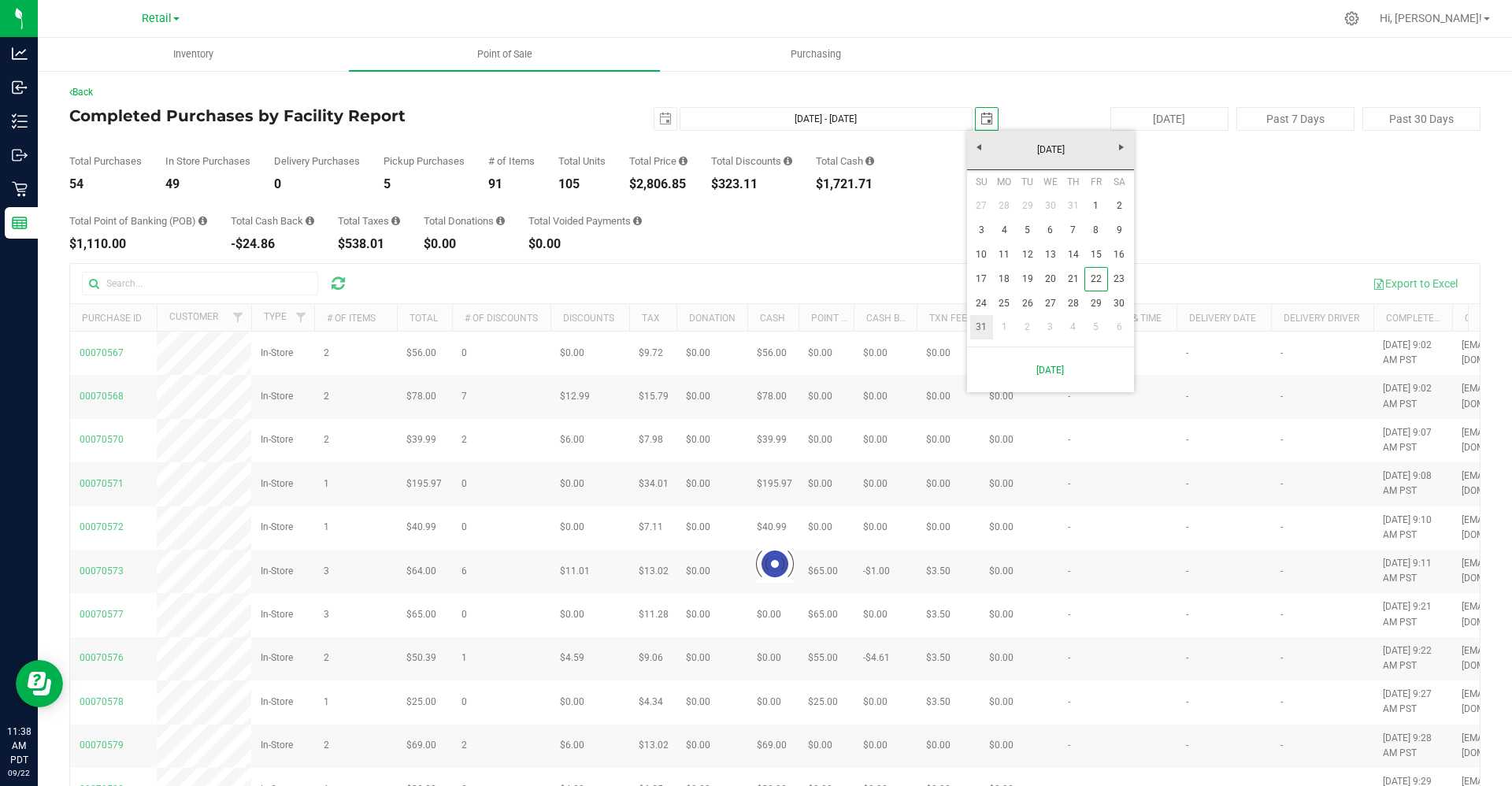
type input "[DATE]"
click at [84, 94] on link "Back" at bounding box center [81, 92] width 24 height 11
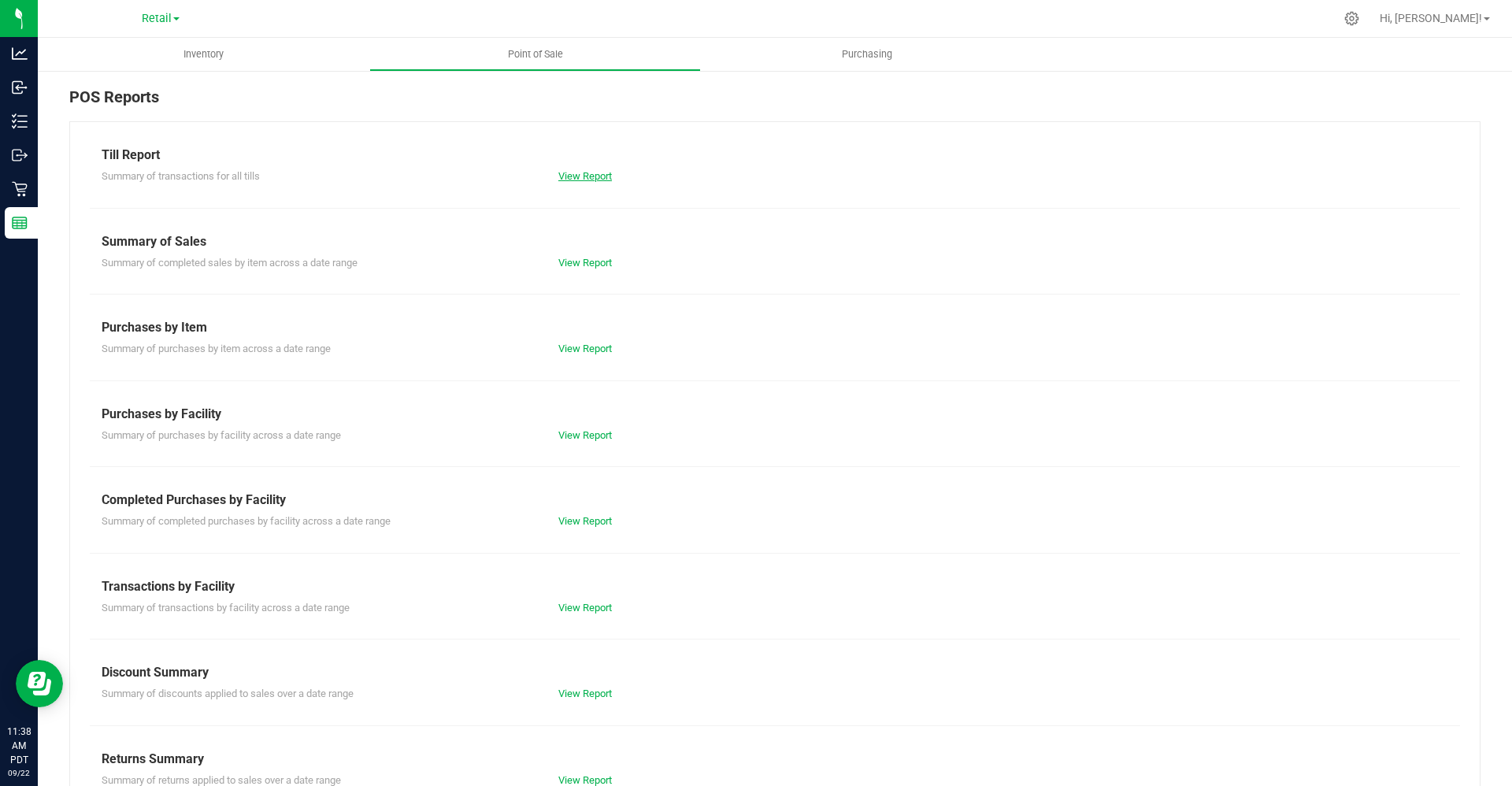
click at [566, 171] on link "View Report" at bounding box center [585, 176] width 54 height 12
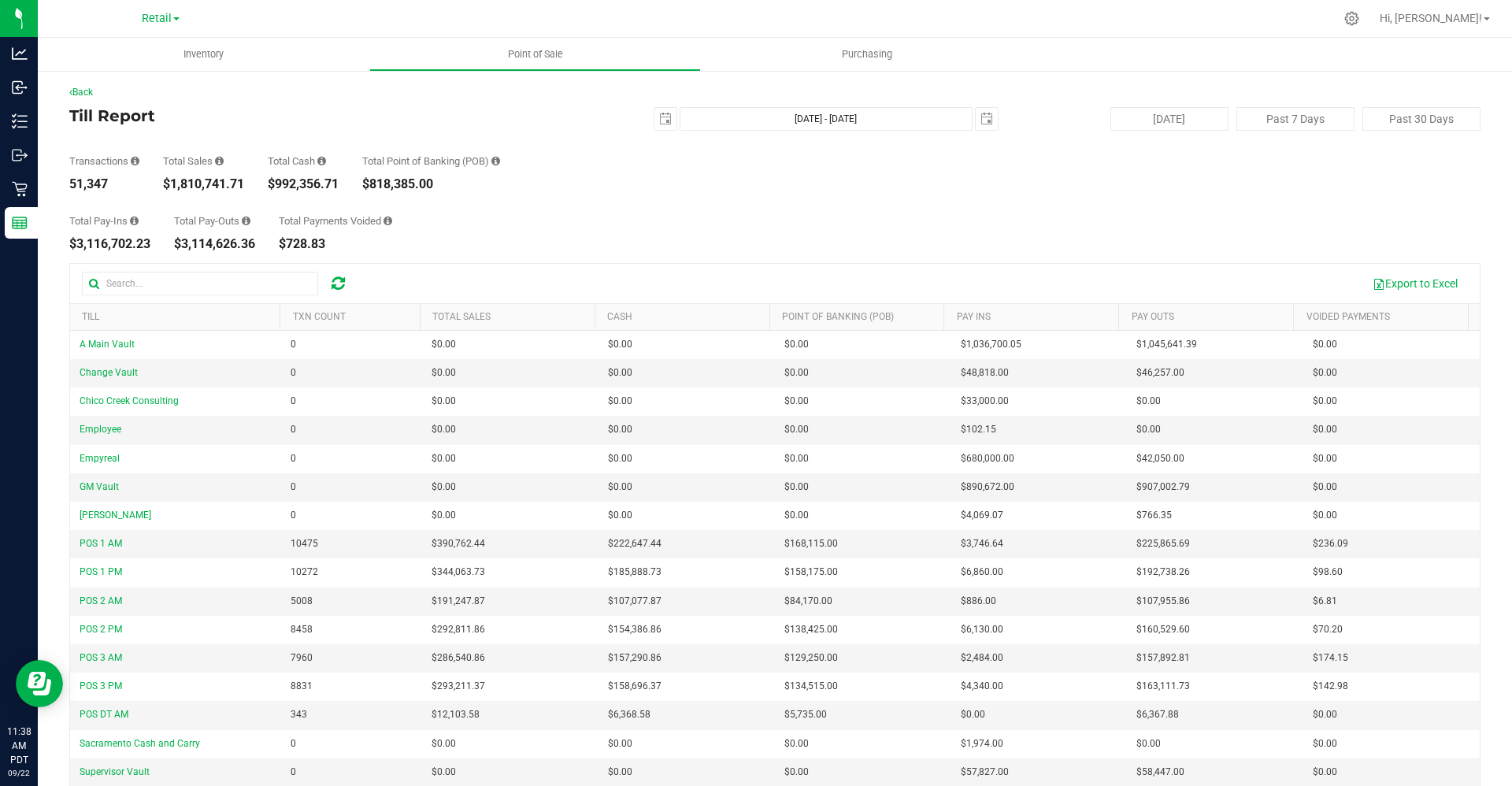
click at [77, 85] on div "Back" at bounding box center [775, 92] width 1411 height 14
click at [77, 88] on link "Back" at bounding box center [81, 92] width 24 height 11
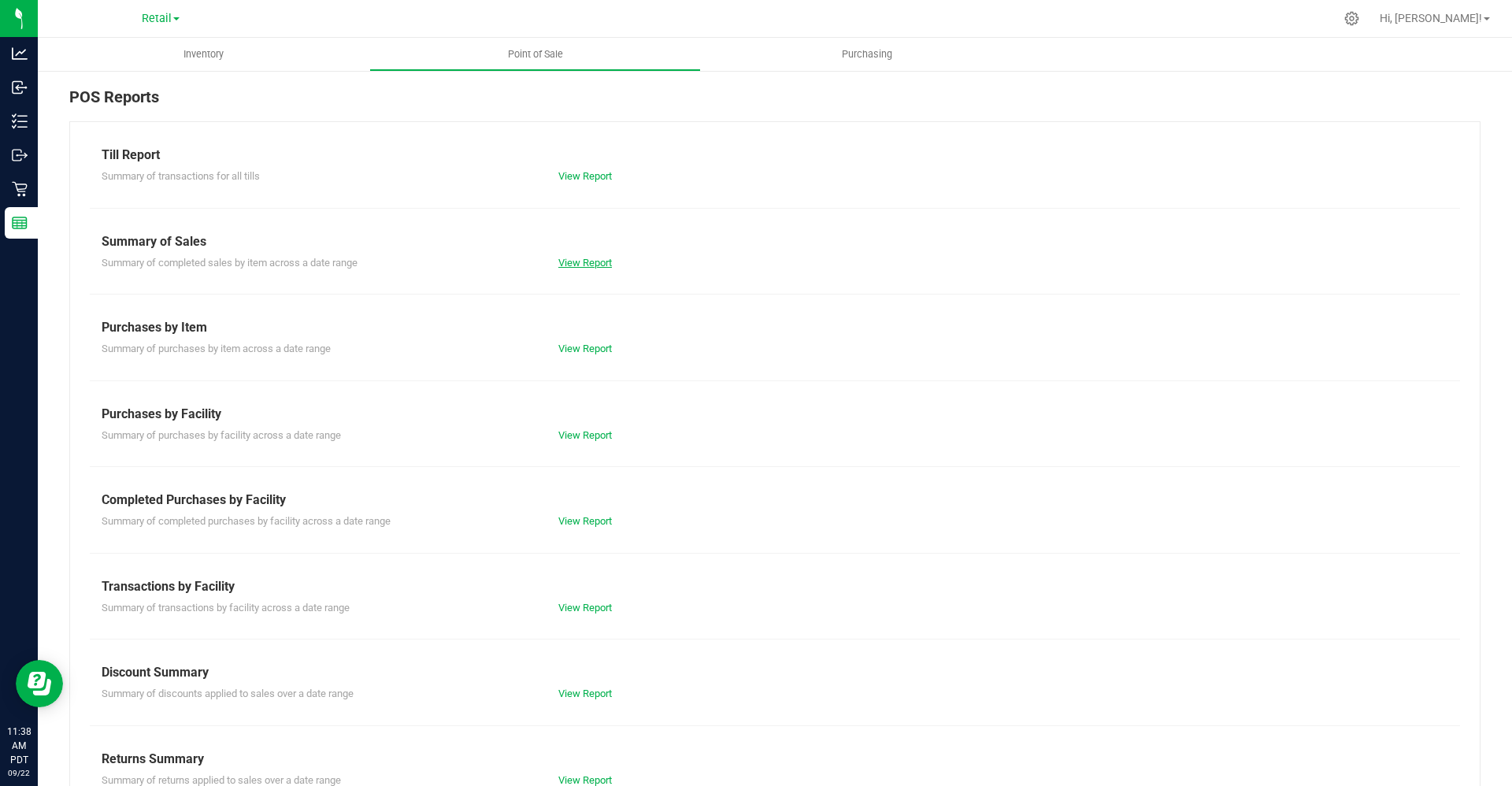
click at [573, 260] on link "View Report" at bounding box center [585, 263] width 54 height 12
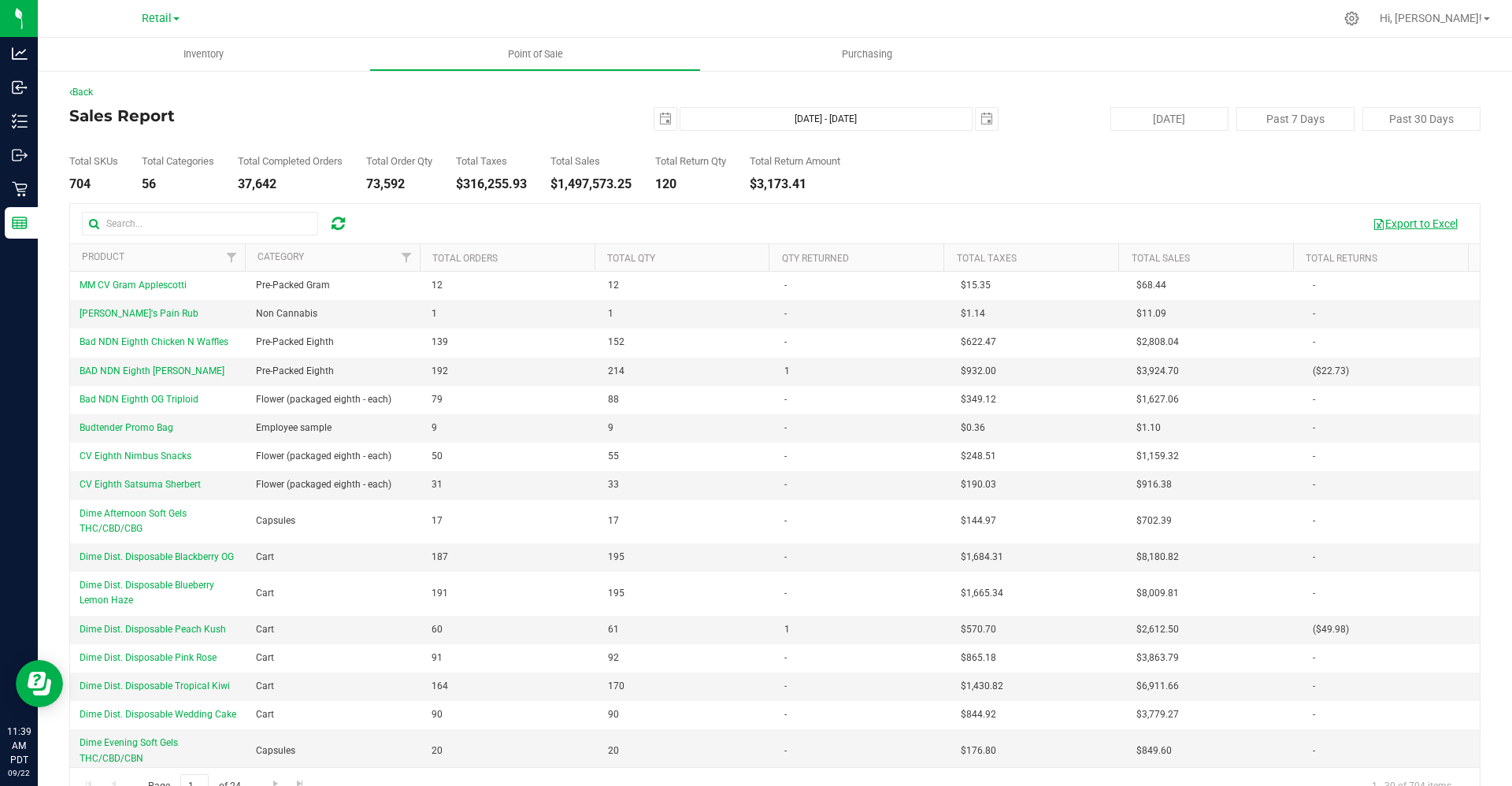
click at [1066, 228] on button "Export to Excel" at bounding box center [1415, 224] width 106 height 26
